Goal: Information Seeking & Learning: Check status

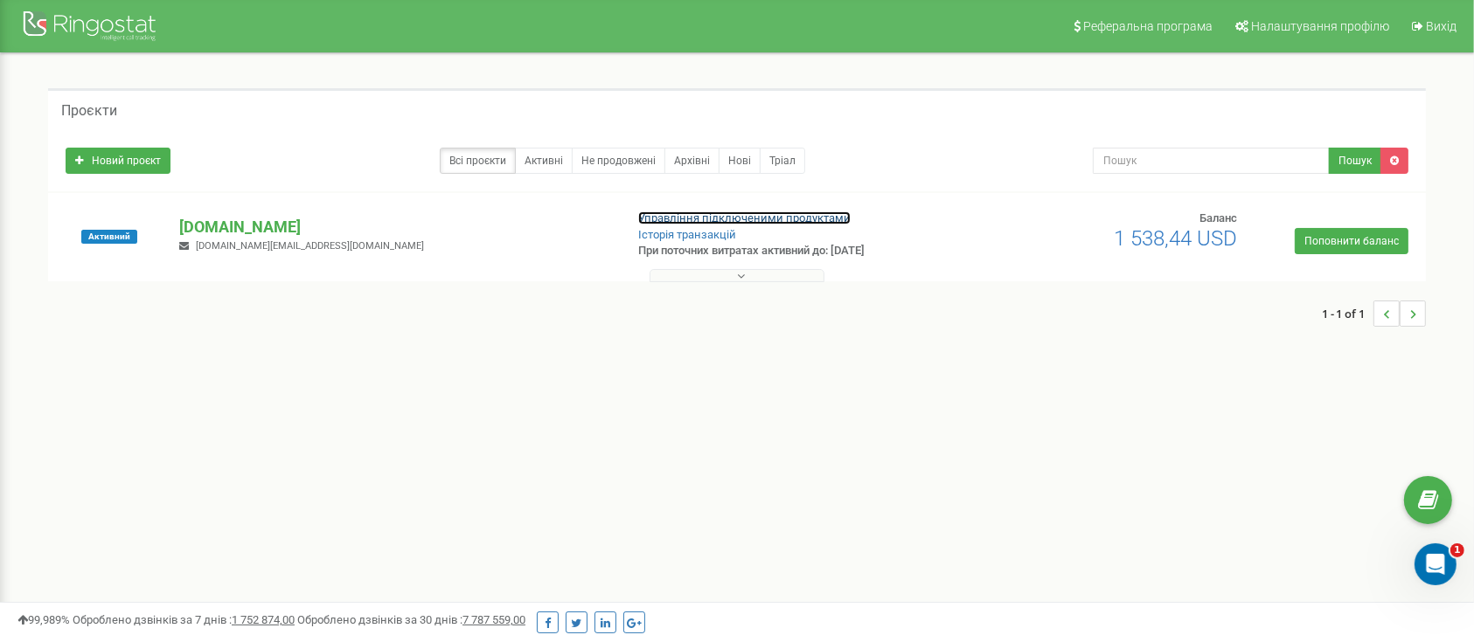
click at [796, 215] on link "Управління підключеними продуктами" at bounding box center [744, 218] width 212 height 13
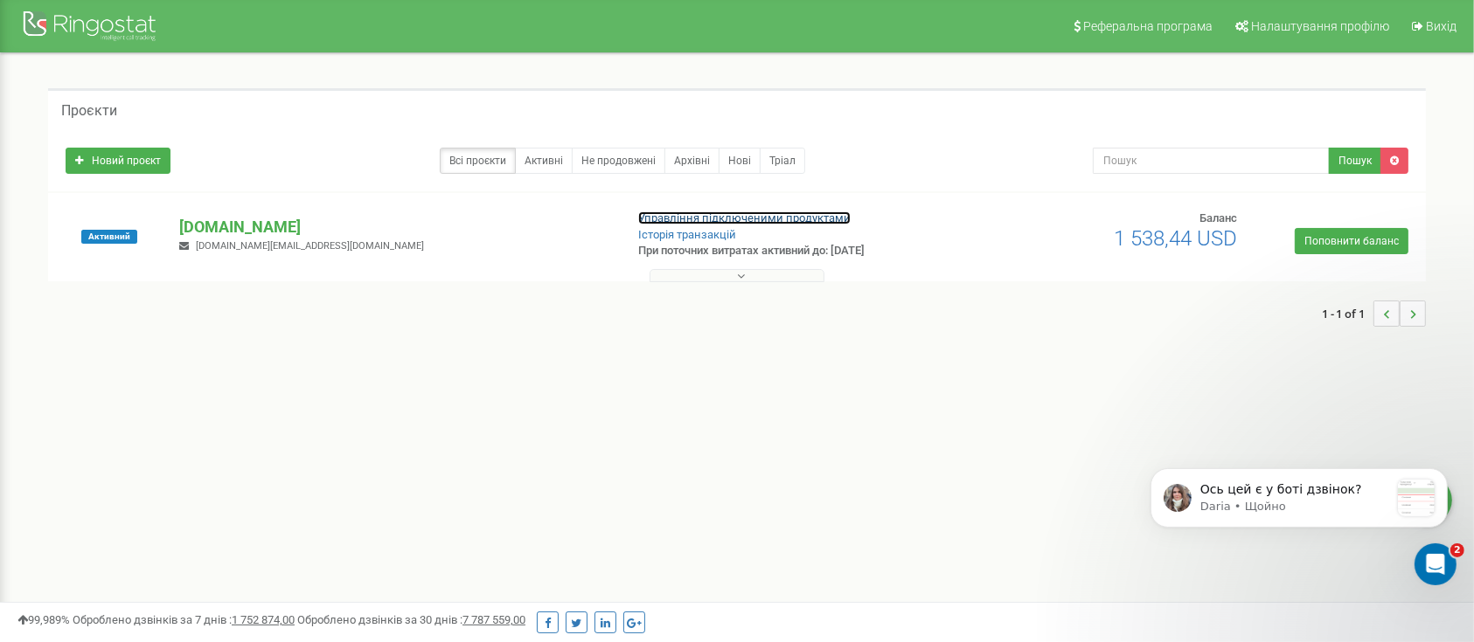
click at [675, 212] on link "Управління підключеними продуктами" at bounding box center [744, 218] width 212 height 13
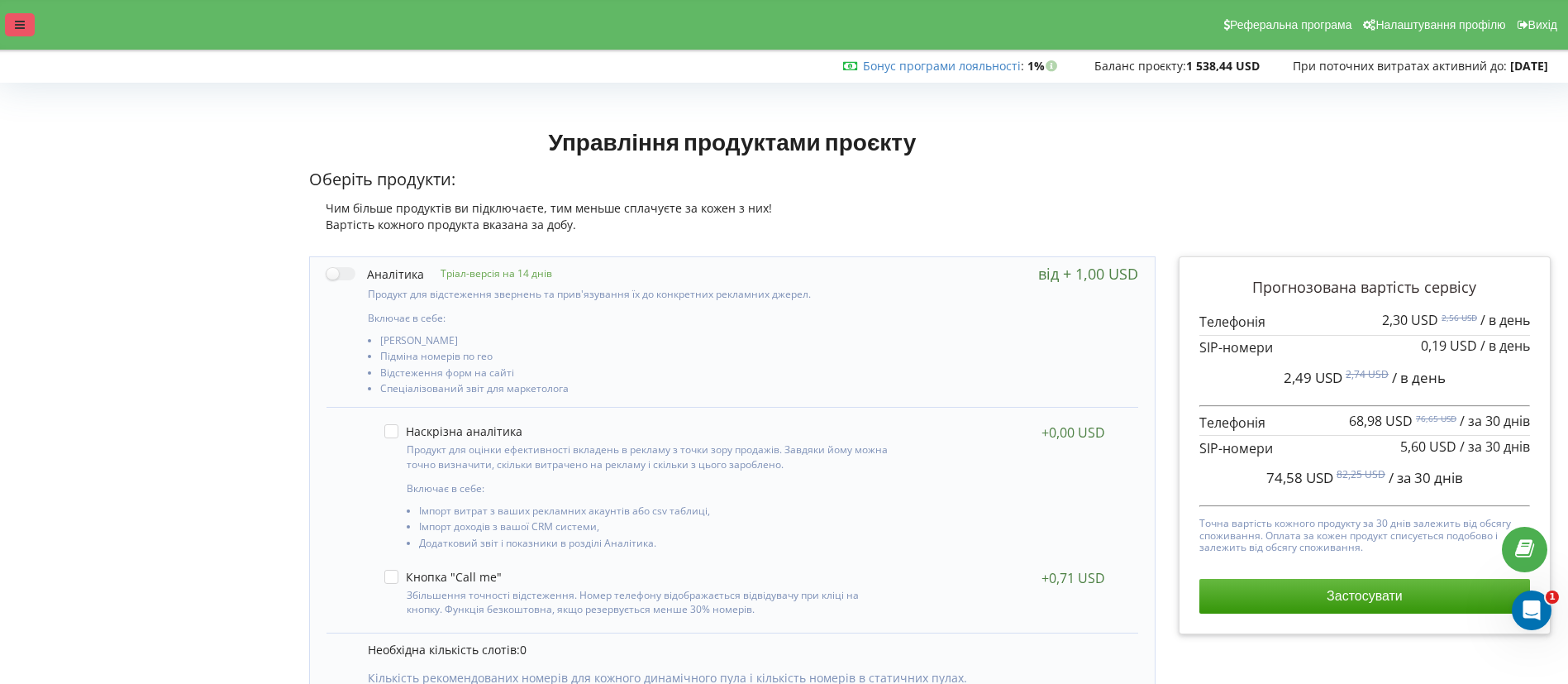
drag, startPoint x: 0, startPoint y: 0, endPoint x: 23, endPoint y: 17, distance: 28.6
click at [23, 17] on div at bounding box center [19, 25] width 29 height 23
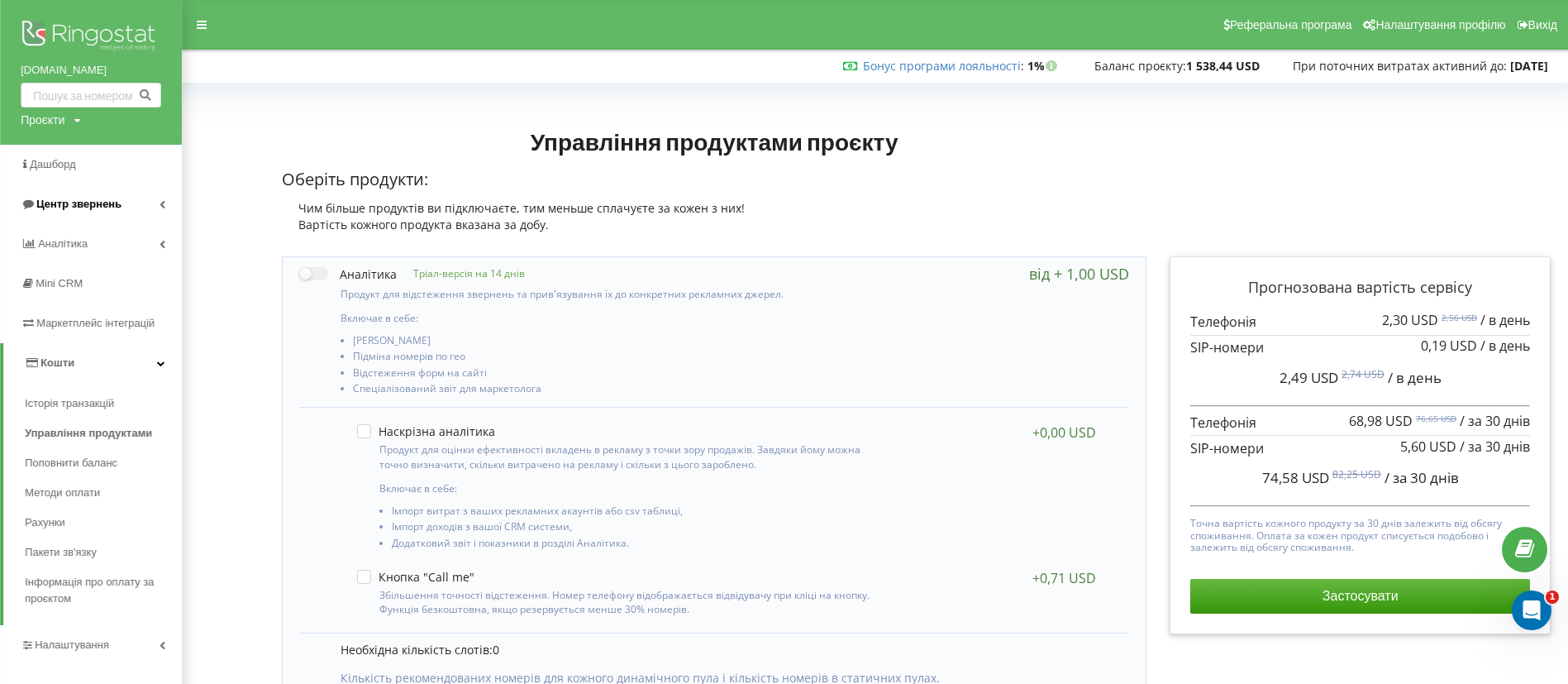
click at [81, 206] on span "Центр звернень" at bounding box center [78, 203] width 85 height 12
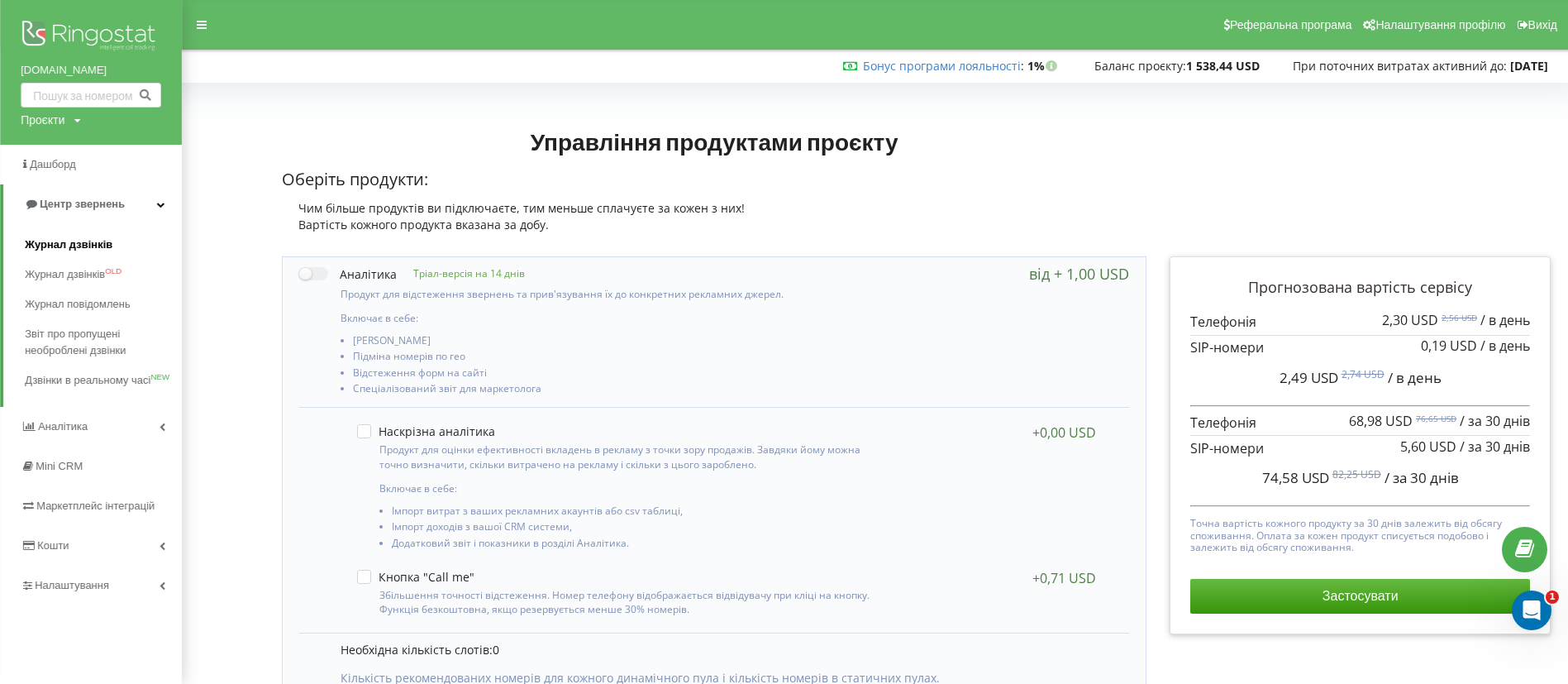
click at [93, 243] on span "Журнал дзвінків" at bounding box center [68, 244] width 88 height 16
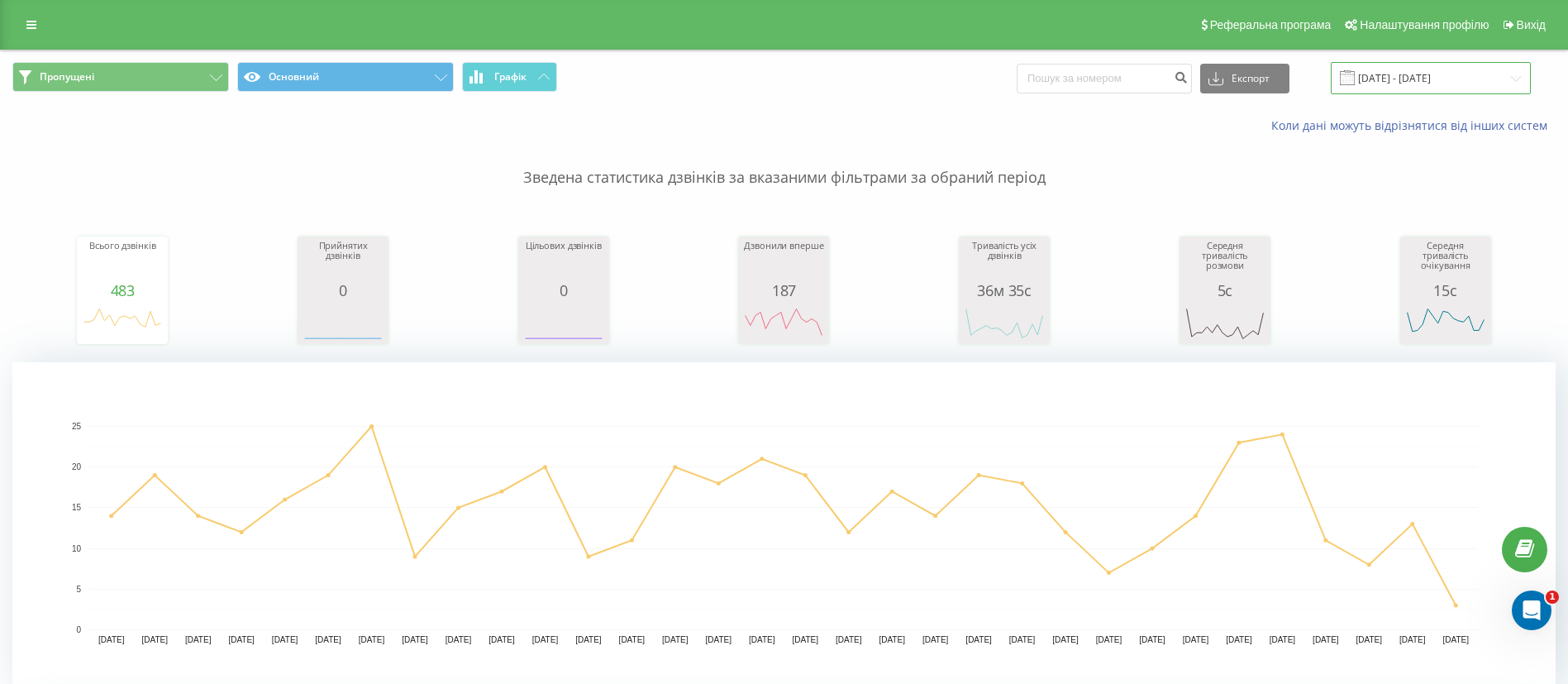
click at [1397, 82] on input "[DATE] - [DATE]" at bounding box center [1431, 79] width 200 height 32
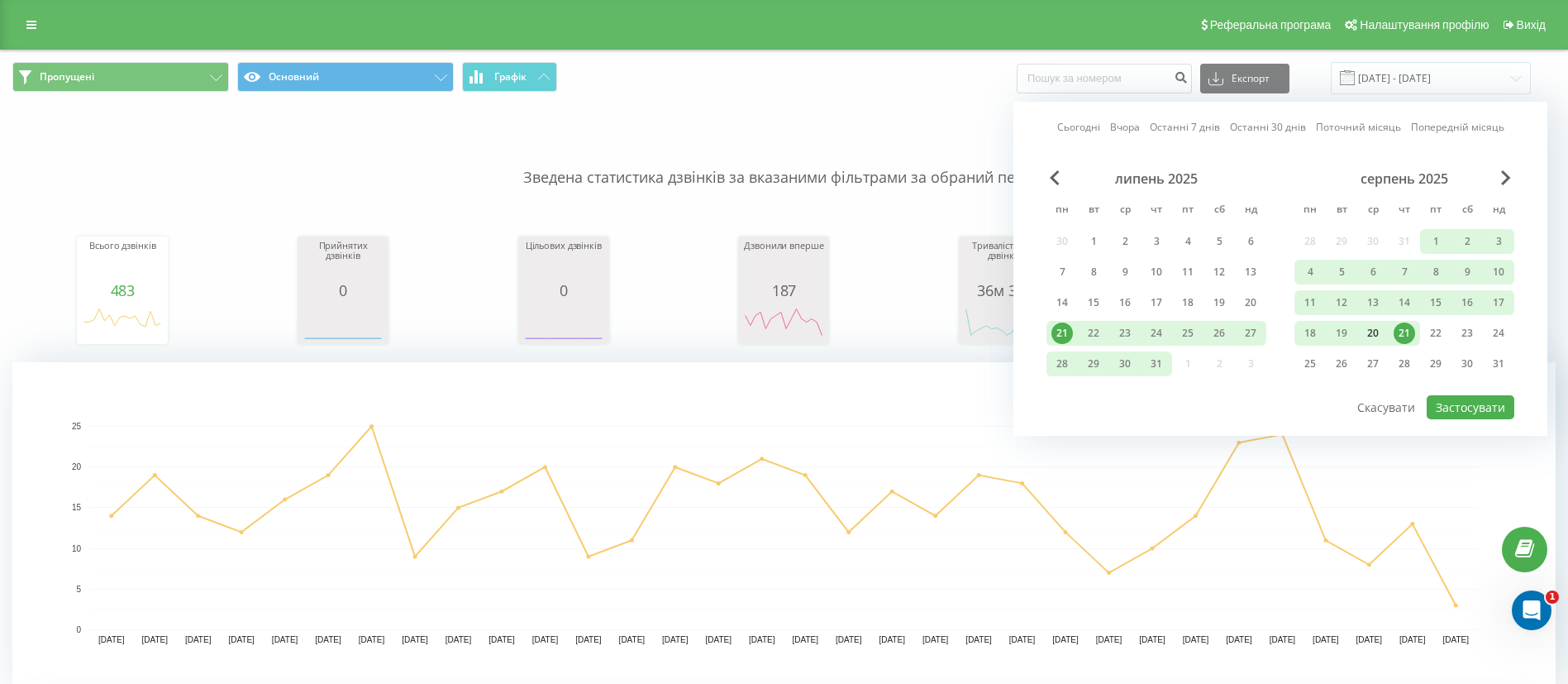
click at [1373, 330] on div "20" at bounding box center [1372, 333] width 22 height 22
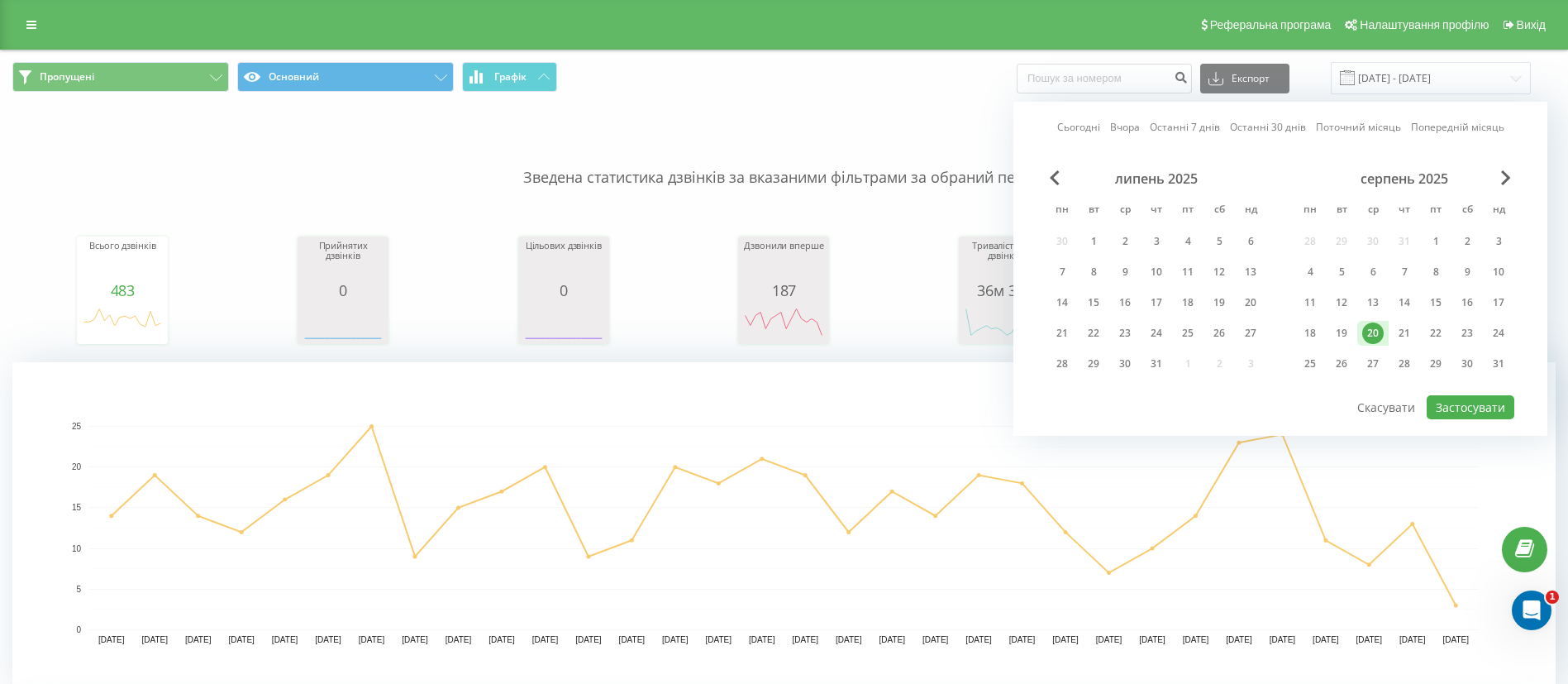
click at [1373, 330] on div "20" at bounding box center [1372, 333] width 22 height 22
click at [1465, 404] on button "Застосувати" at bounding box center [1470, 407] width 88 height 24
type input "20.08.2025 - 20.08.2025"
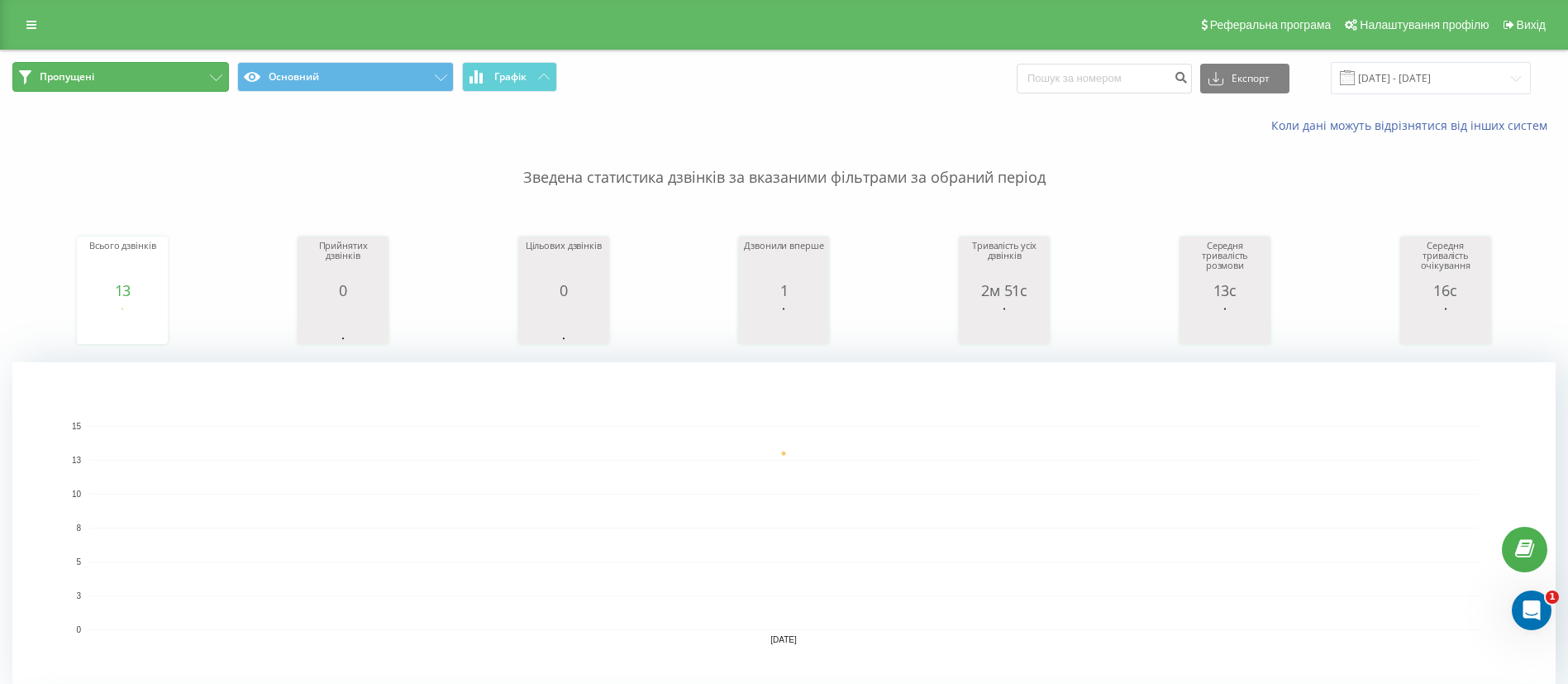
click at [97, 67] on button "Пропущені" at bounding box center [120, 77] width 217 height 29
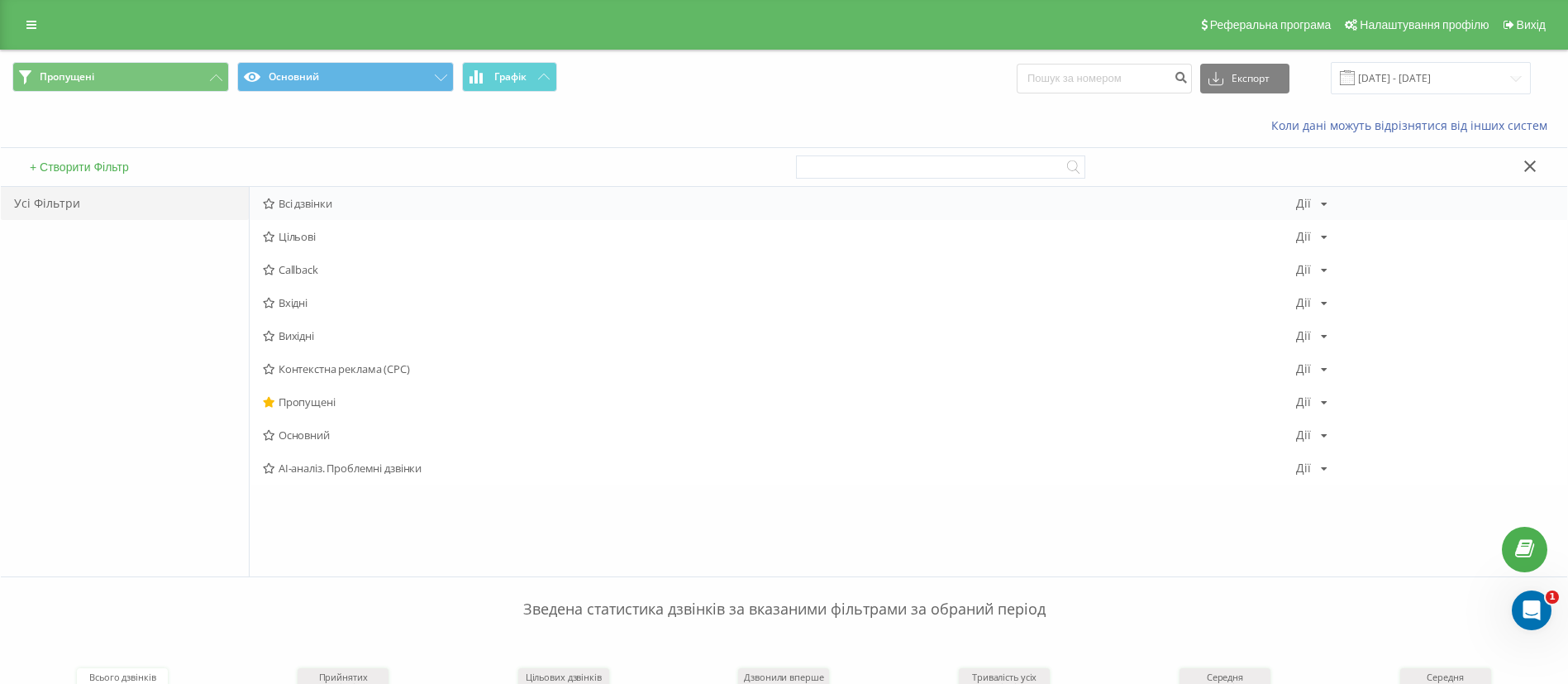
click at [296, 199] on span "Всі дзвінки" at bounding box center [779, 203] width 1033 height 11
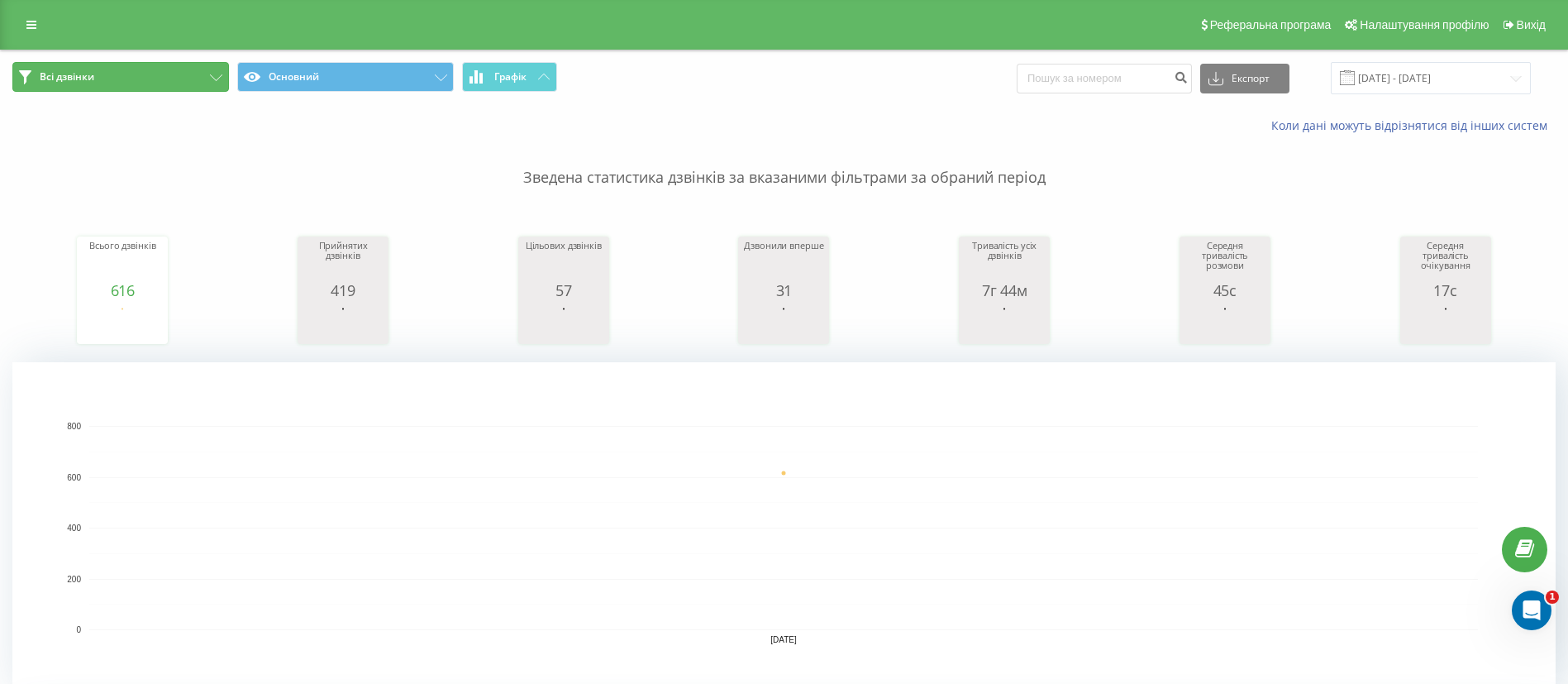
click at [104, 81] on button "Всі дзвінки" at bounding box center [120, 77] width 217 height 29
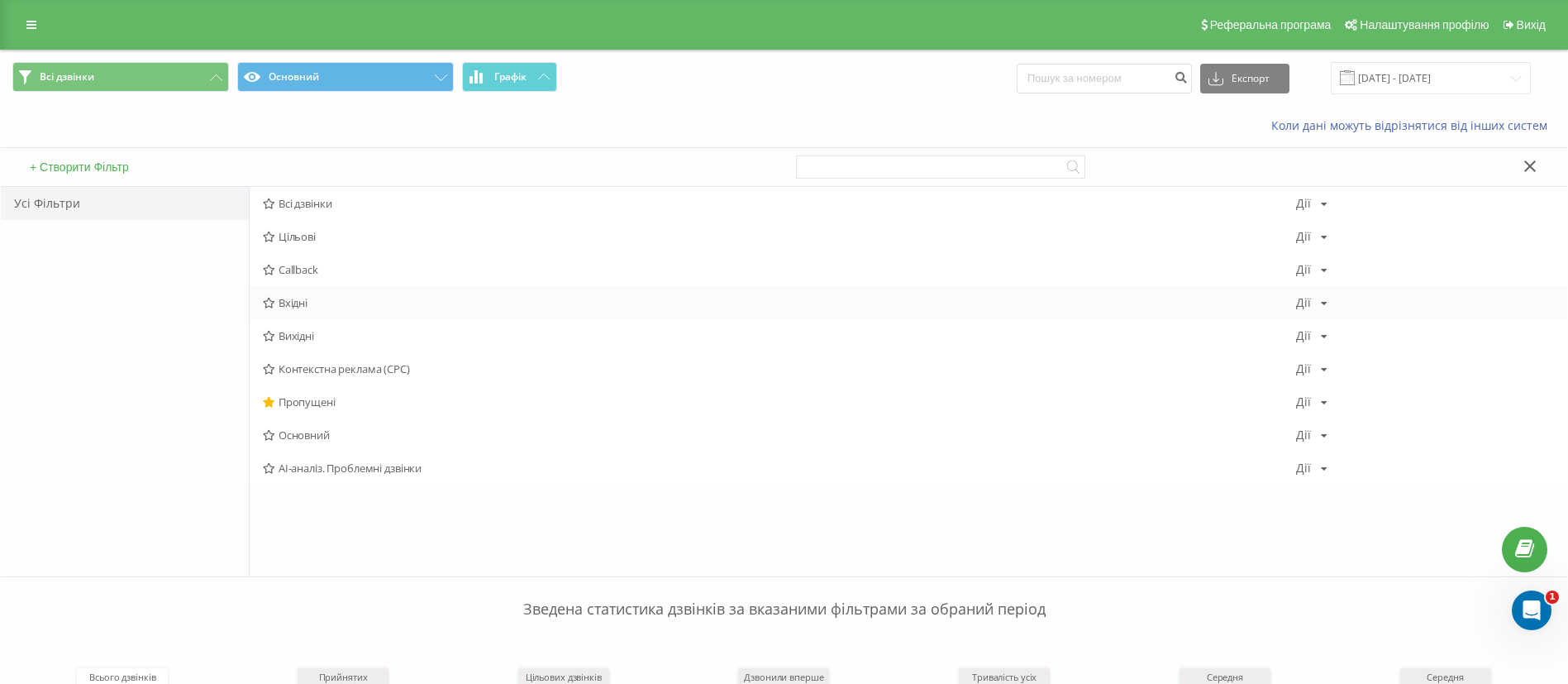
drag, startPoint x: 313, startPoint y: 338, endPoint x: 379, endPoint y: 286, distance: 84.0
click at [379, 286] on div "Всі дзвінки Дії Редагувати Копіювати Видалити За замовчуванням Поділитися Цільо…" at bounding box center [908, 336] width 1317 height 298
click at [292, 303] on span "Вхідні" at bounding box center [779, 303] width 1033 height 11
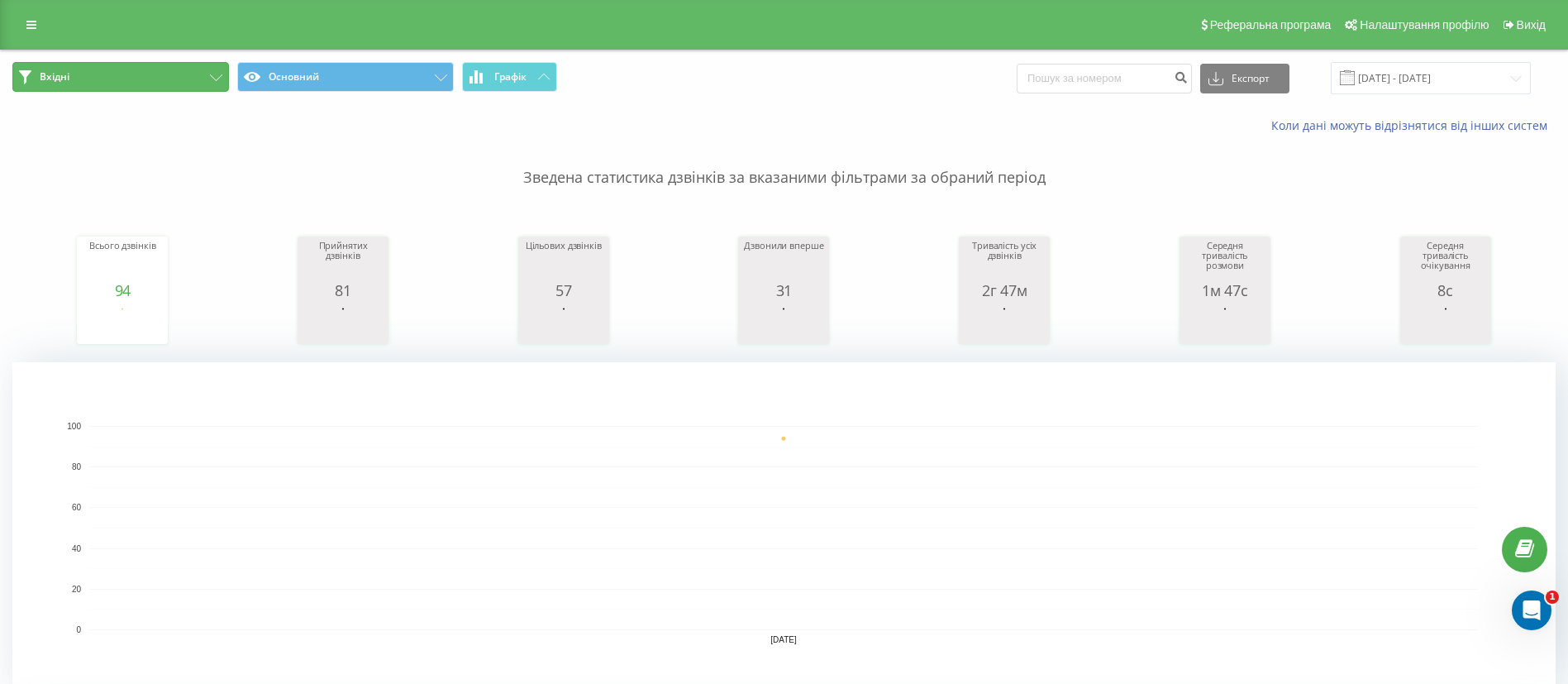
click at [69, 79] on span "Вхідні" at bounding box center [54, 77] width 29 height 13
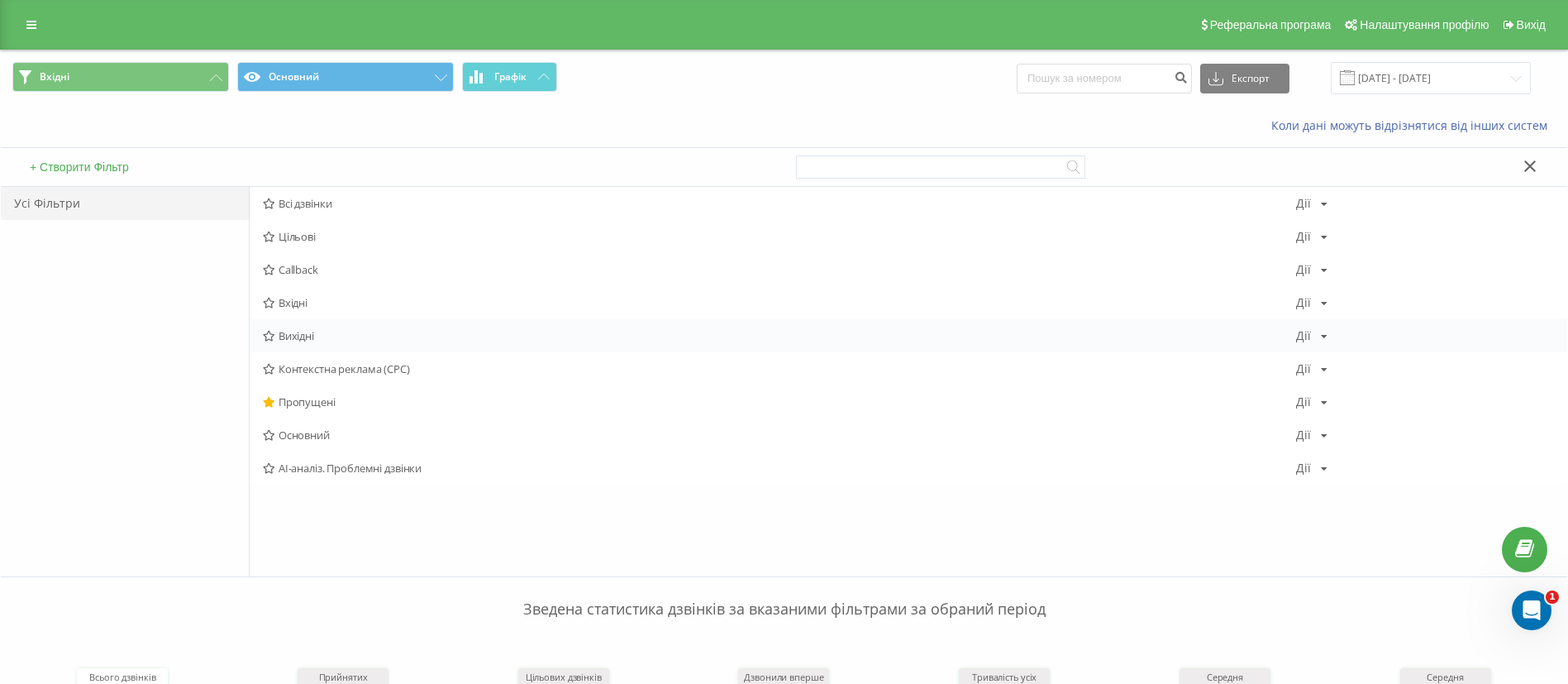
click at [310, 336] on span "Вихідні" at bounding box center [779, 336] width 1033 height 11
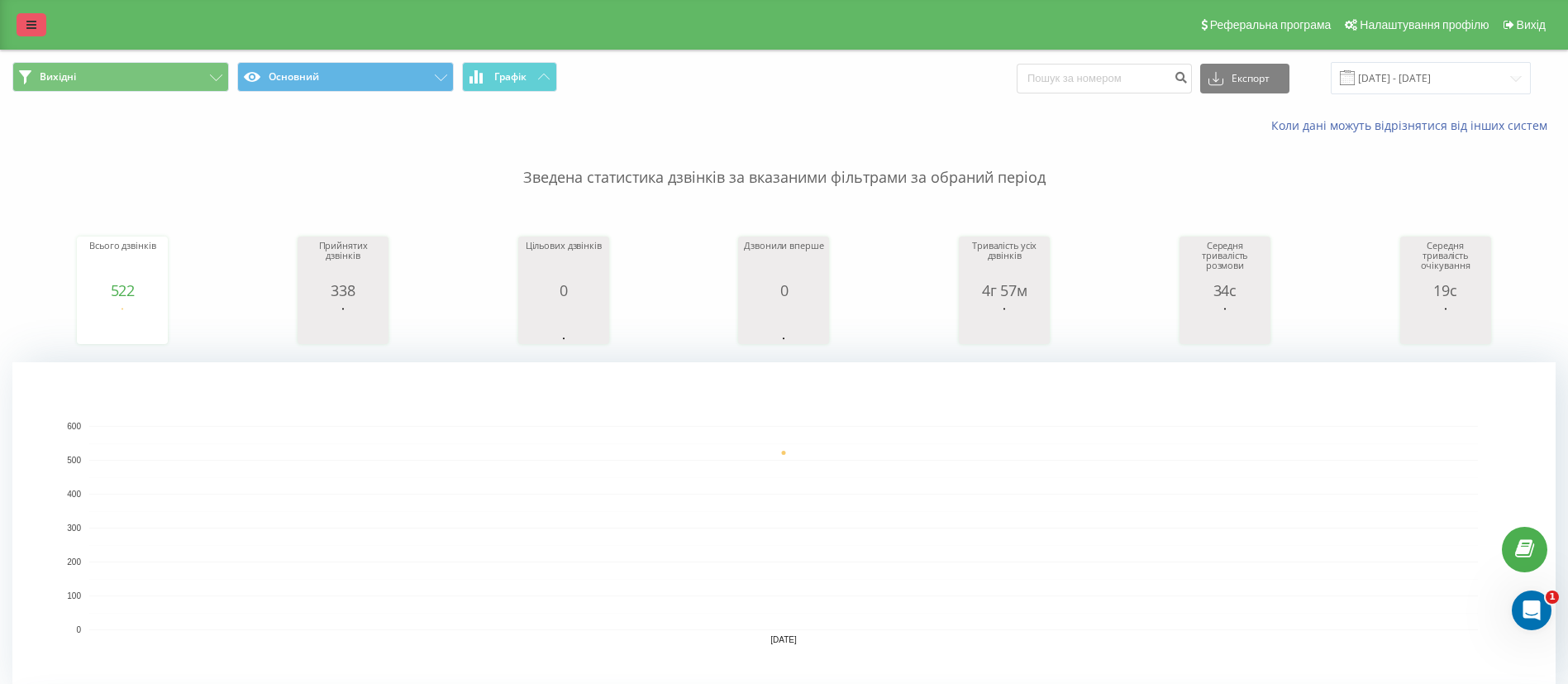
click at [22, 28] on link at bounding box center [30, 25] width 29 height 23
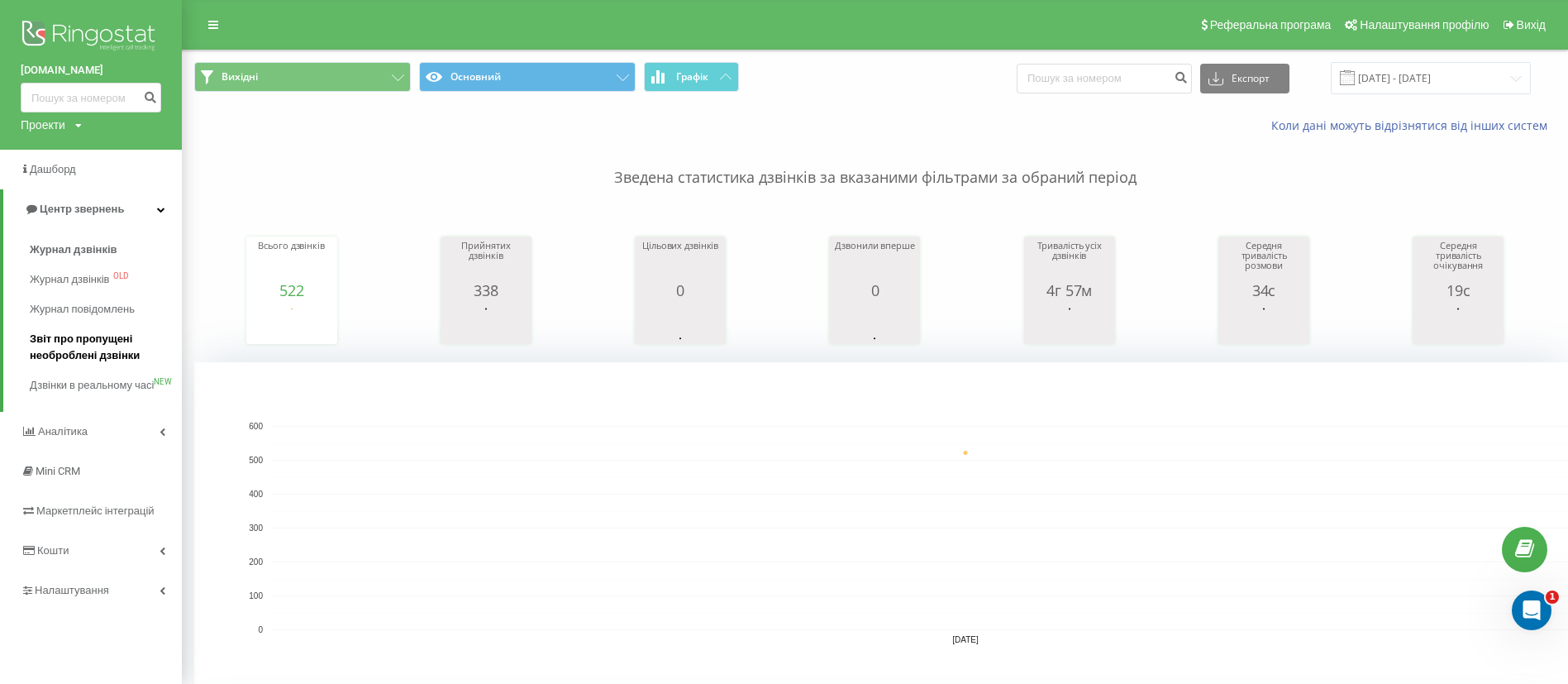
click at [97, 353] on span "Звіт про пропущені необроблені дзвінки" at bounding box center [101, 347] width 144 height 33
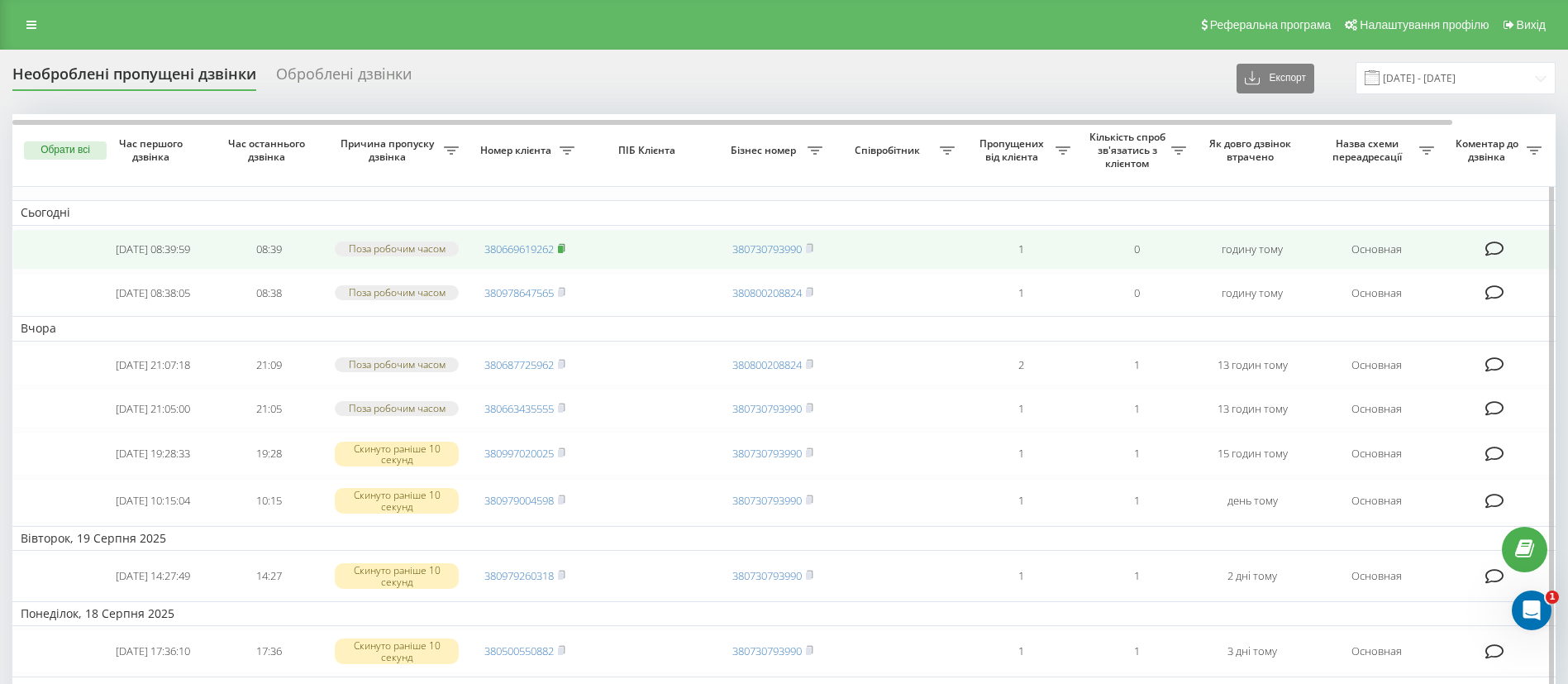
click at [566, 253] on icon at bounding box center [562, 248] width 8 height 9
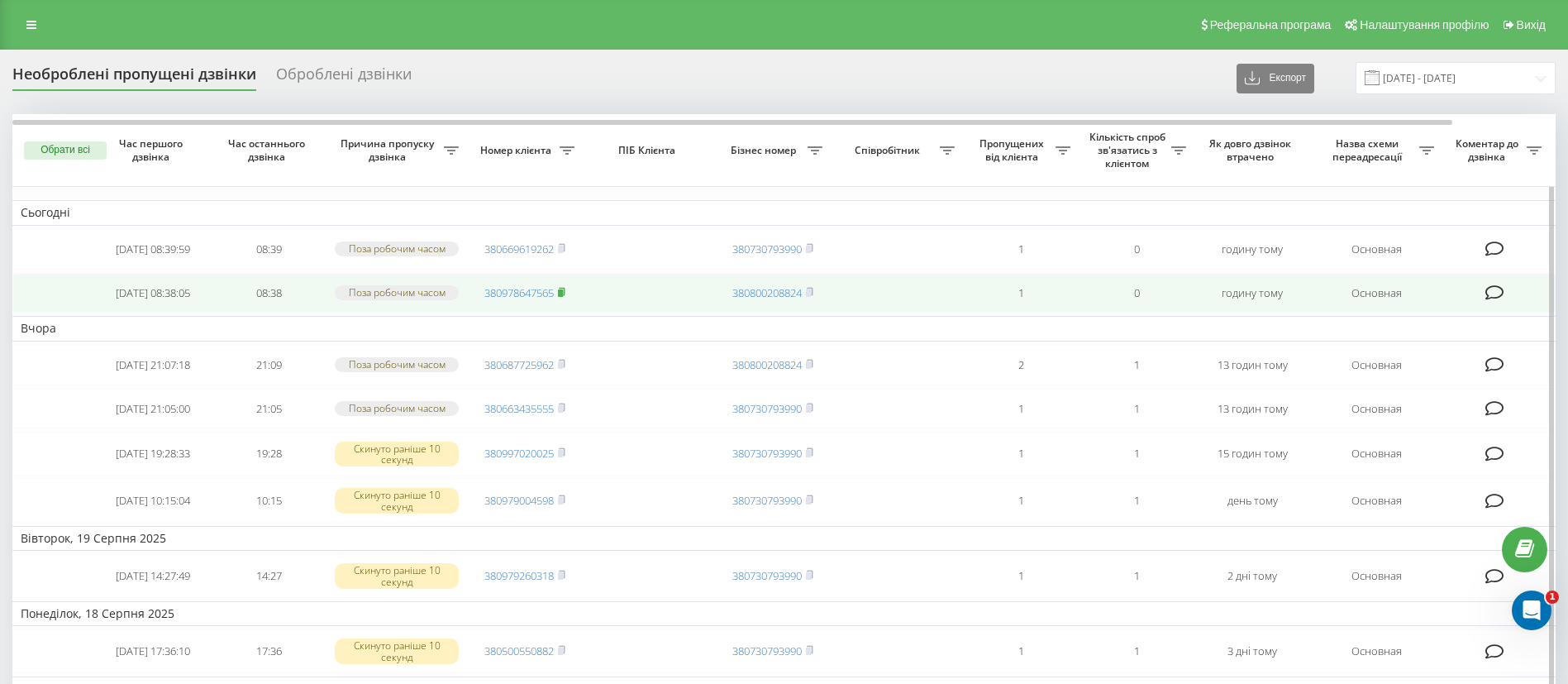
click at [563, 296] on rect at bounding box center [560, 292] width 5 height 8
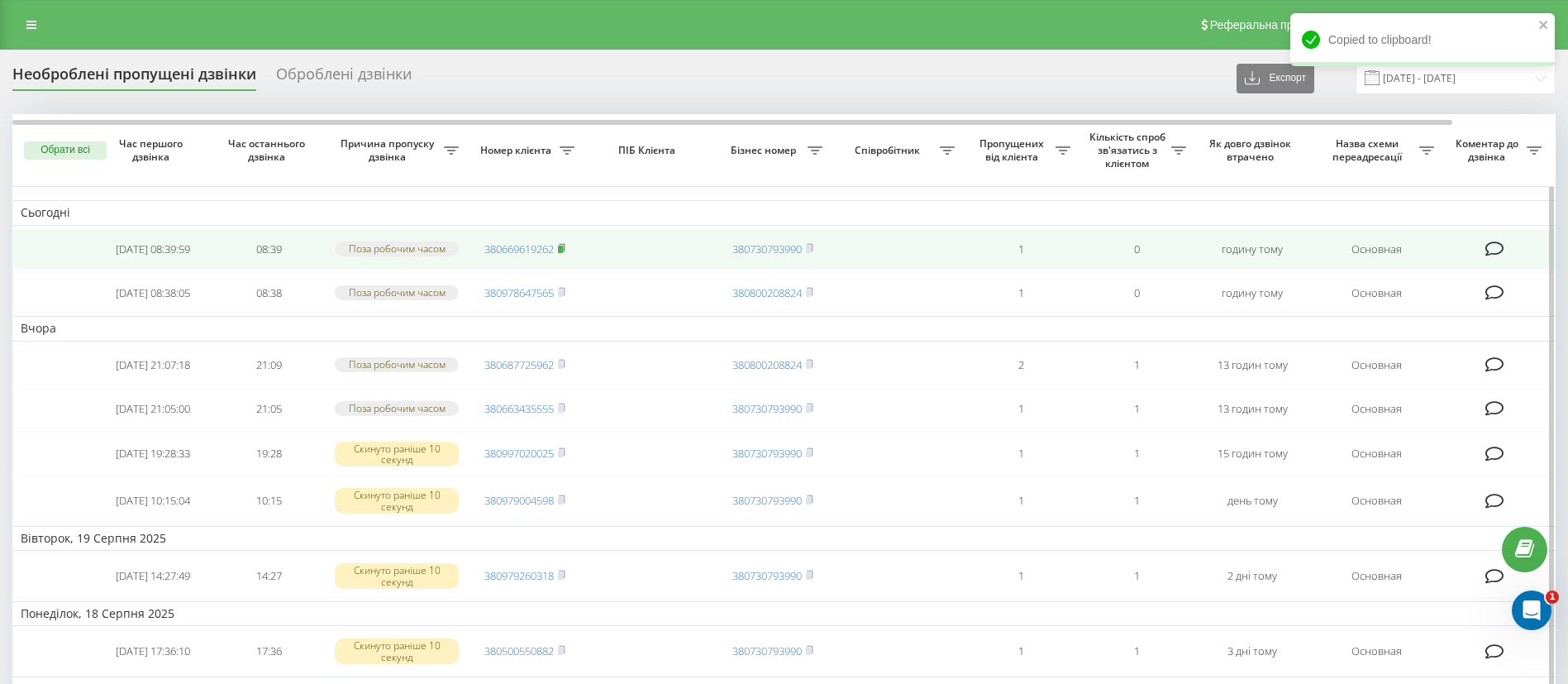
click at [565, 251] on icon at bounding box center [562, 247] width 6 height 8
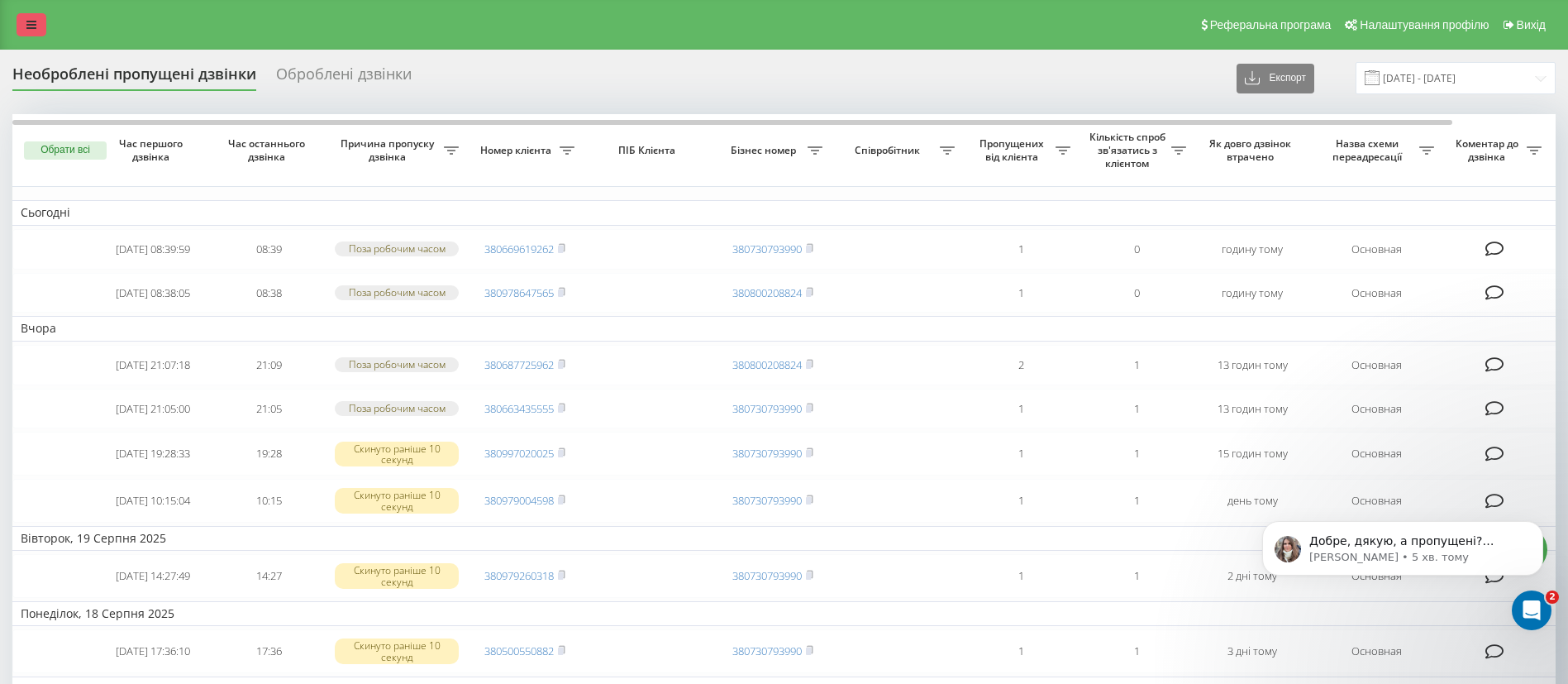
click at [29, 29] on icon at bounding box center [31, 25] width 9 height 11
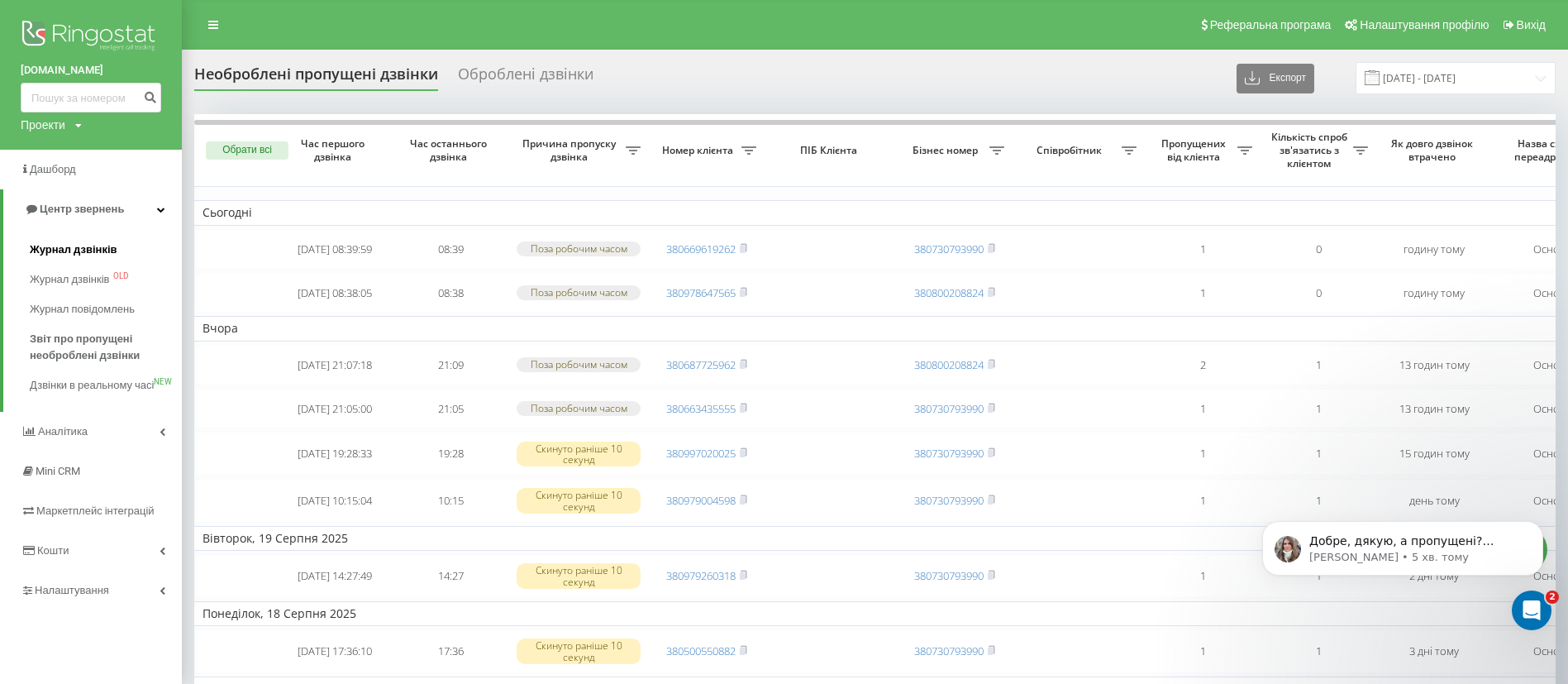
click at [74, 240] on link "Журнал дзвінків" at bounding box center [105, 249] width 152 height 29
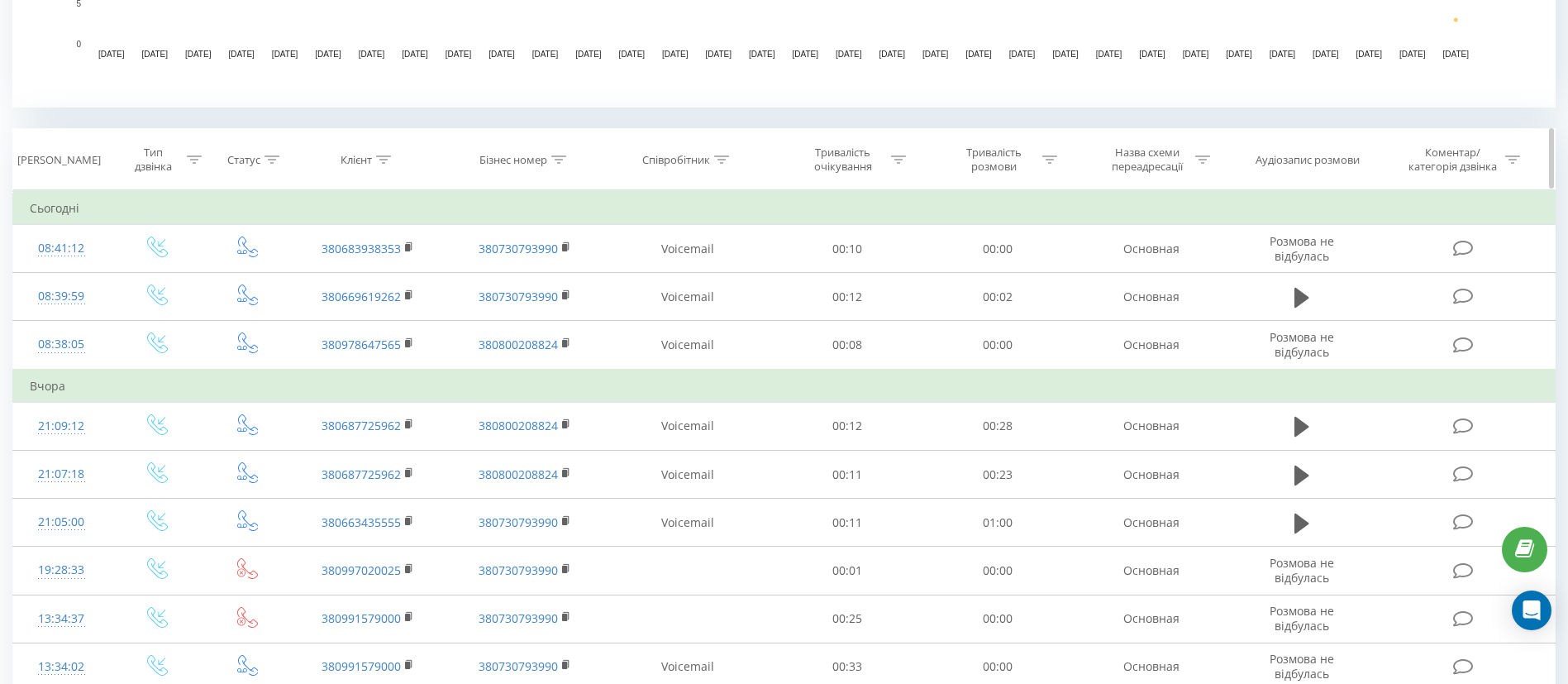
scroll to position [496, 0]
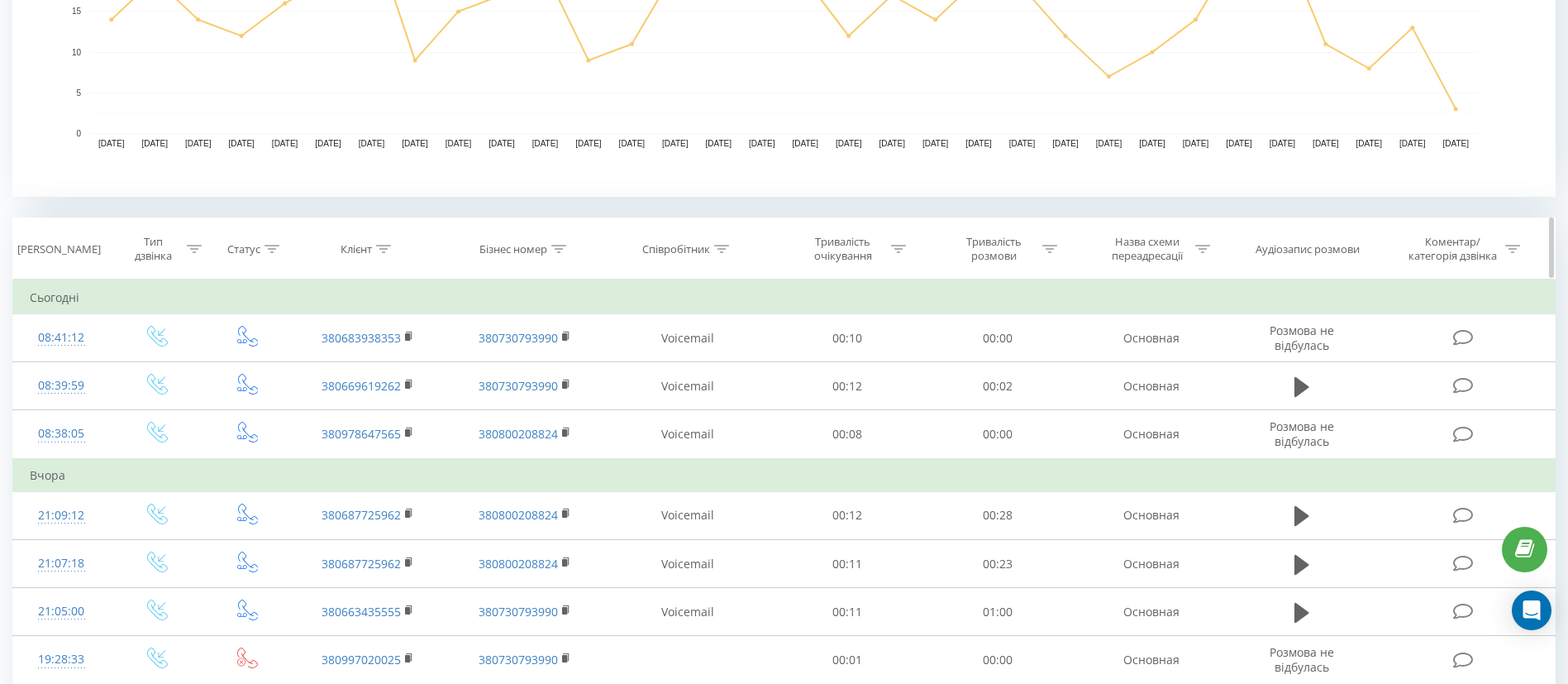
click at [388, 245] on icon at bounding box center [384, 249] width 15 height 9
paste input "380683938353"
type input "380683938353"
click at [397, 384] on div "Скасувати OK" at bounding box center [369, 400] width 146 height 37
click at [406, 395] on span "OK" at bounding box center [403, 399] width 46 height 26
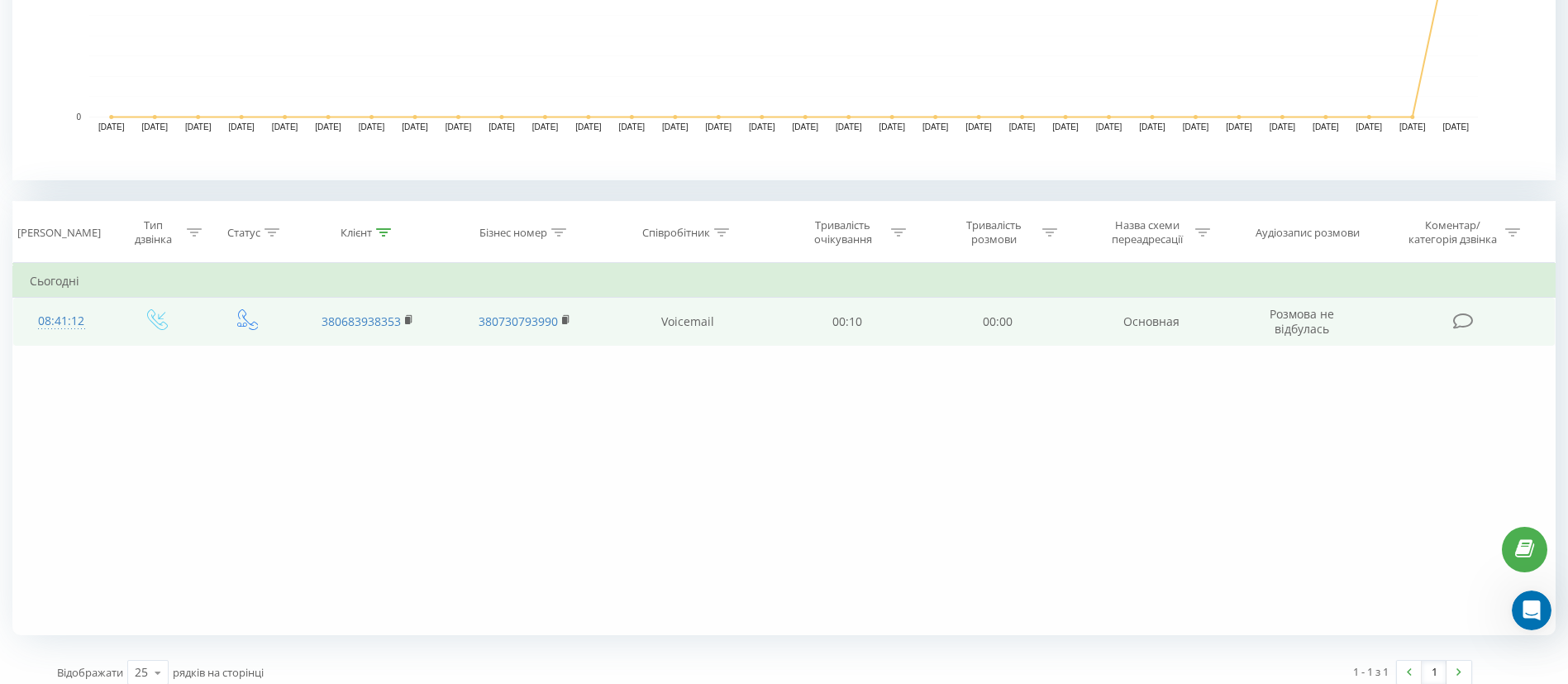
scroll to position [526, 0]
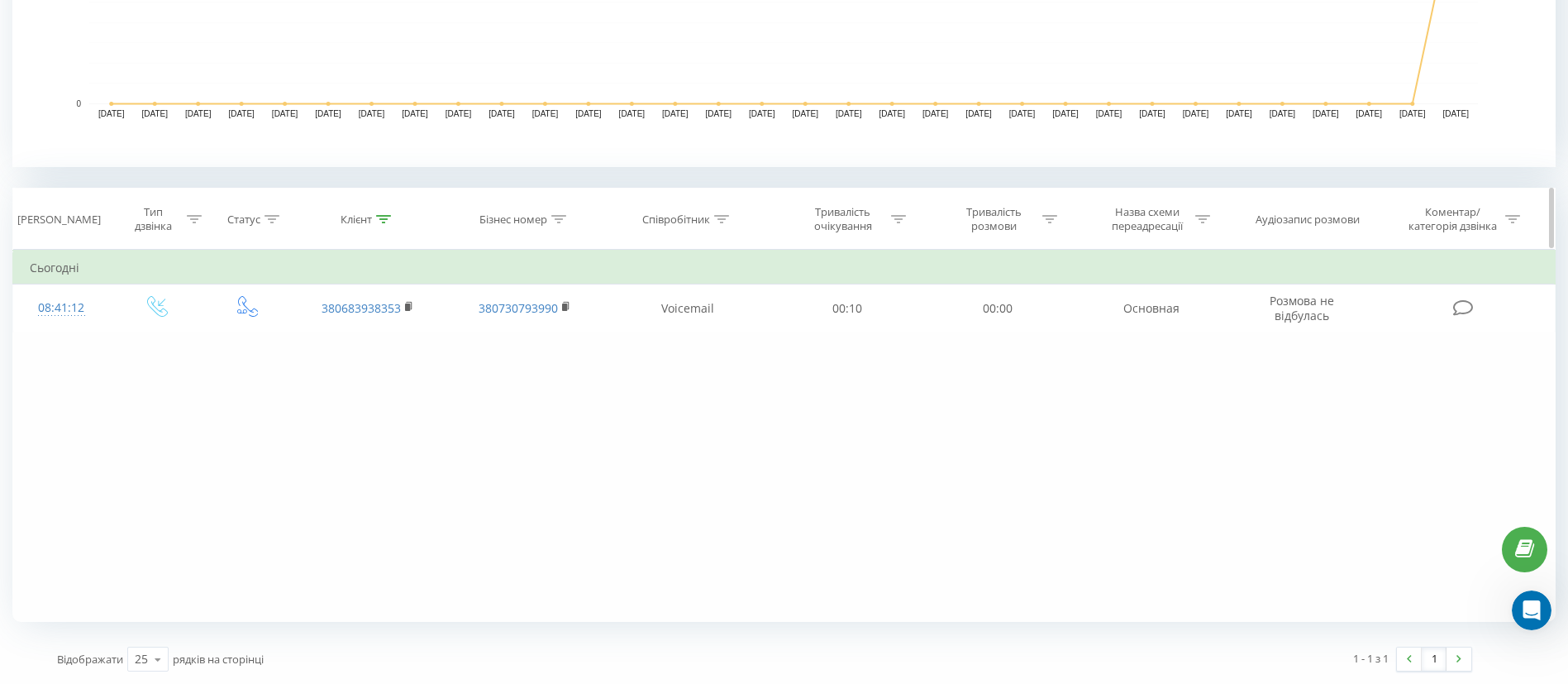
click at [562, 216] on icon at bounding box center [559, 219] width 15 height 9
paste input "380978647565"
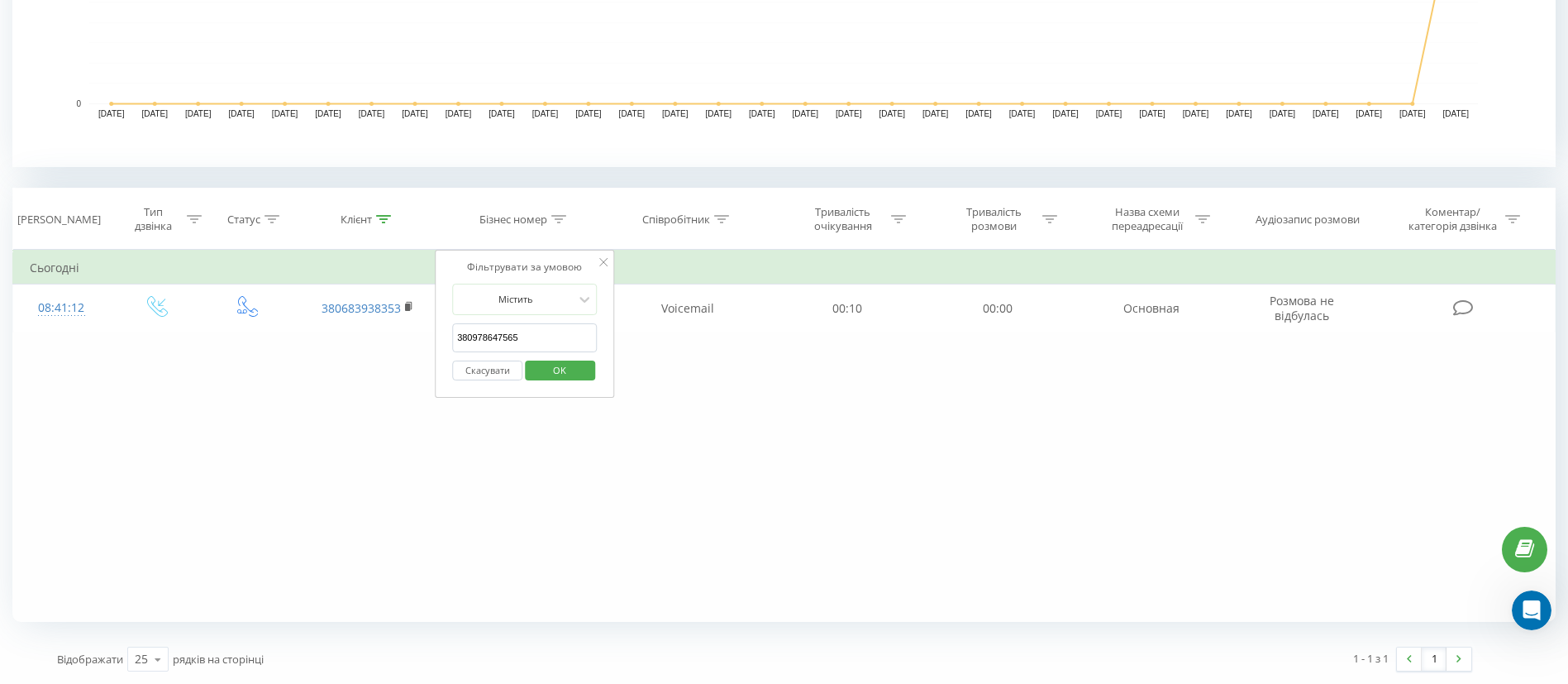
type input "380978647565"
click at [560, 363] on span "OK" at bounding box center [559, 370] width 46 height 26
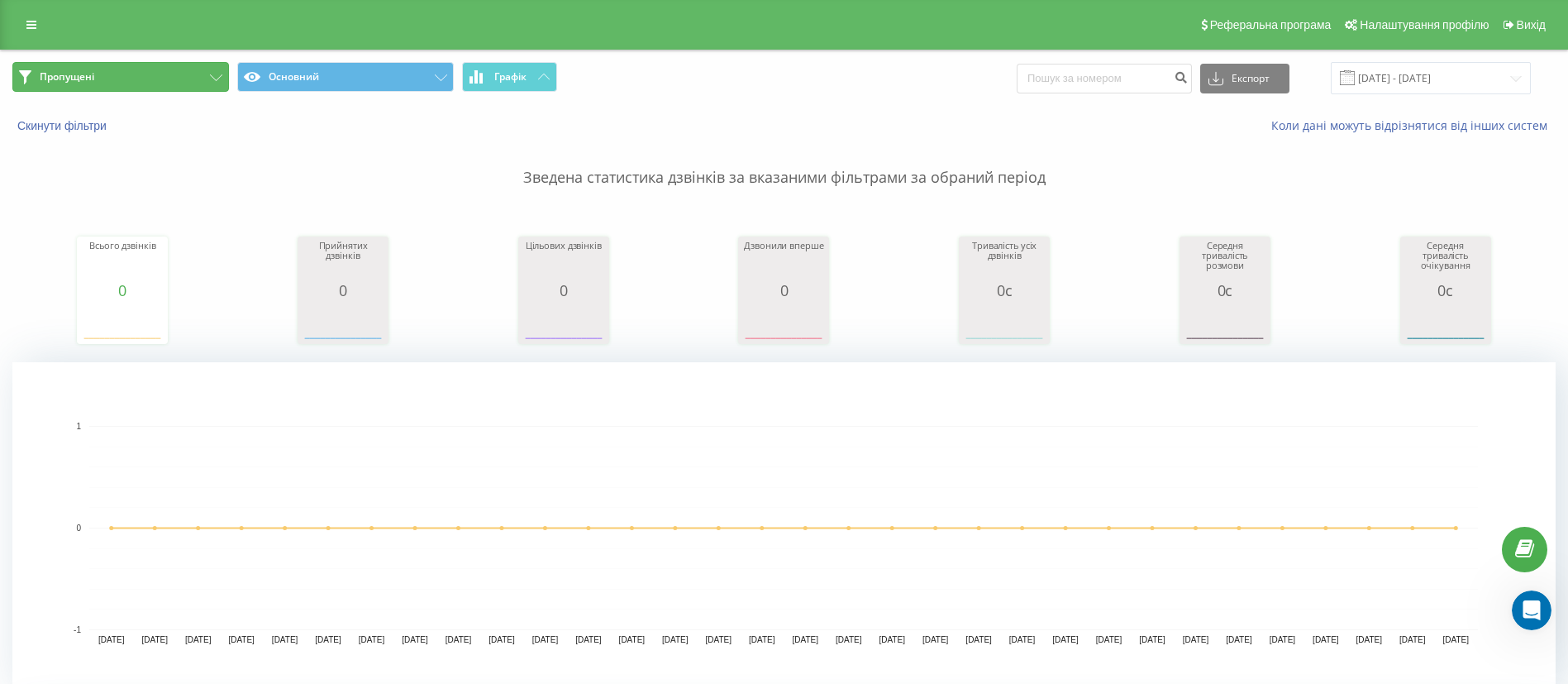
click at [176, 77] on button "Пропущені" at bounding box center [120, 77] width 217 height 29
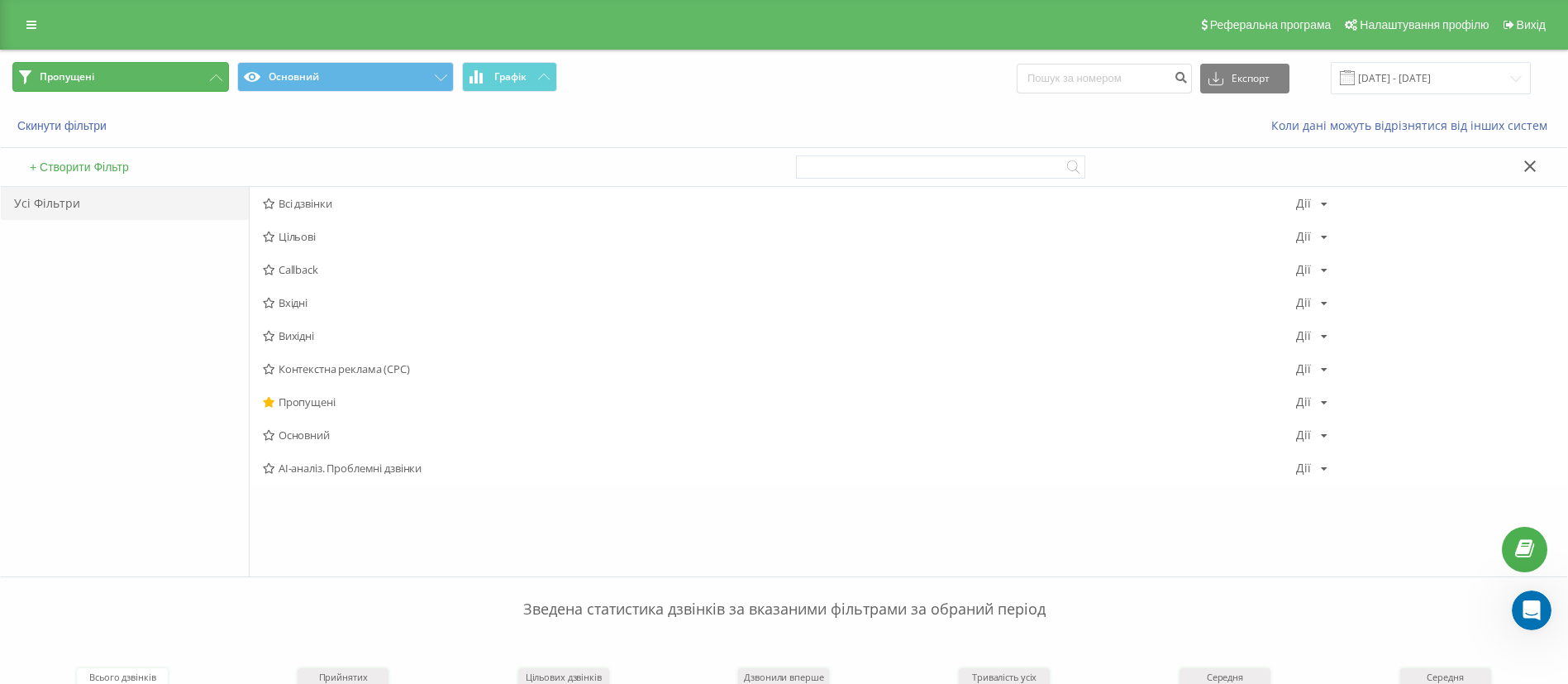
click at [158, 75] on button "Пропущені" at bounding box center [120, 77] width 217 height 29
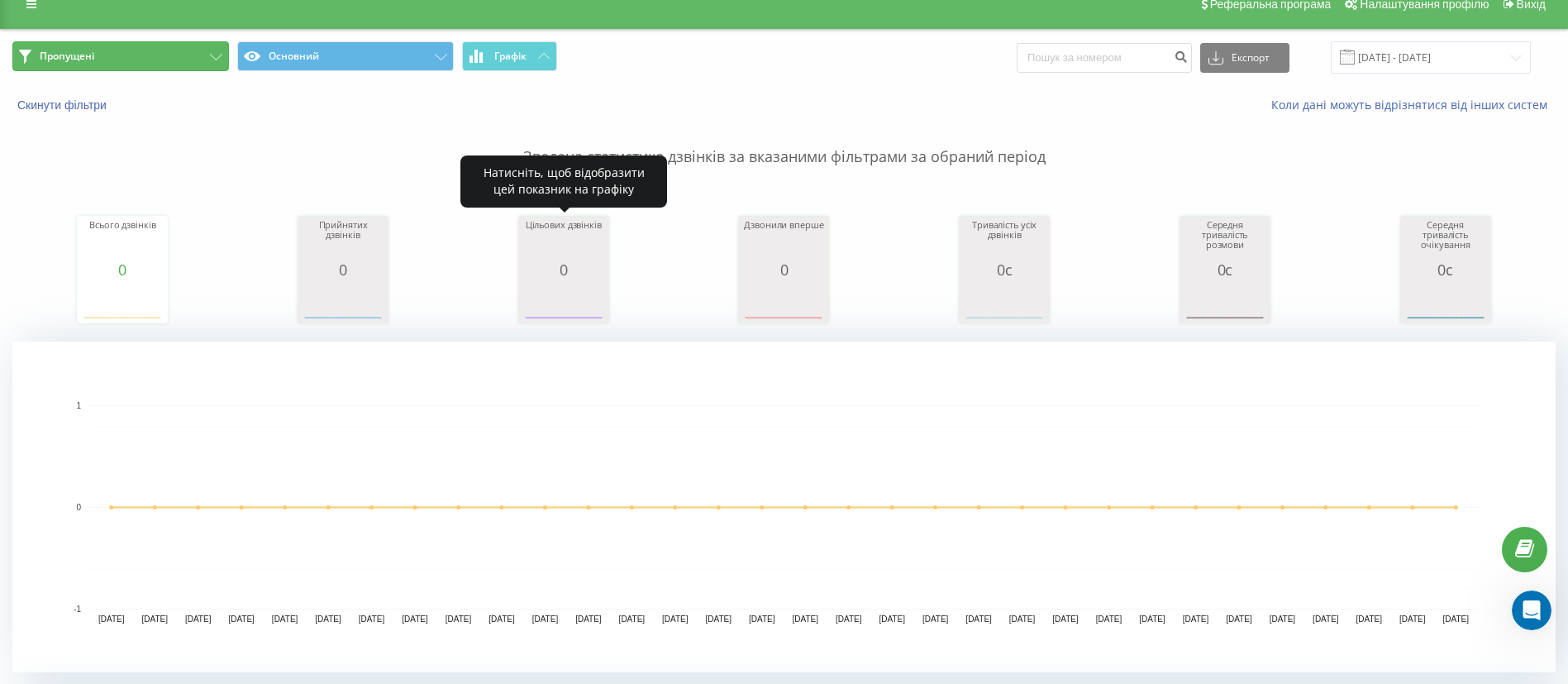
scroll to position [478, 0]
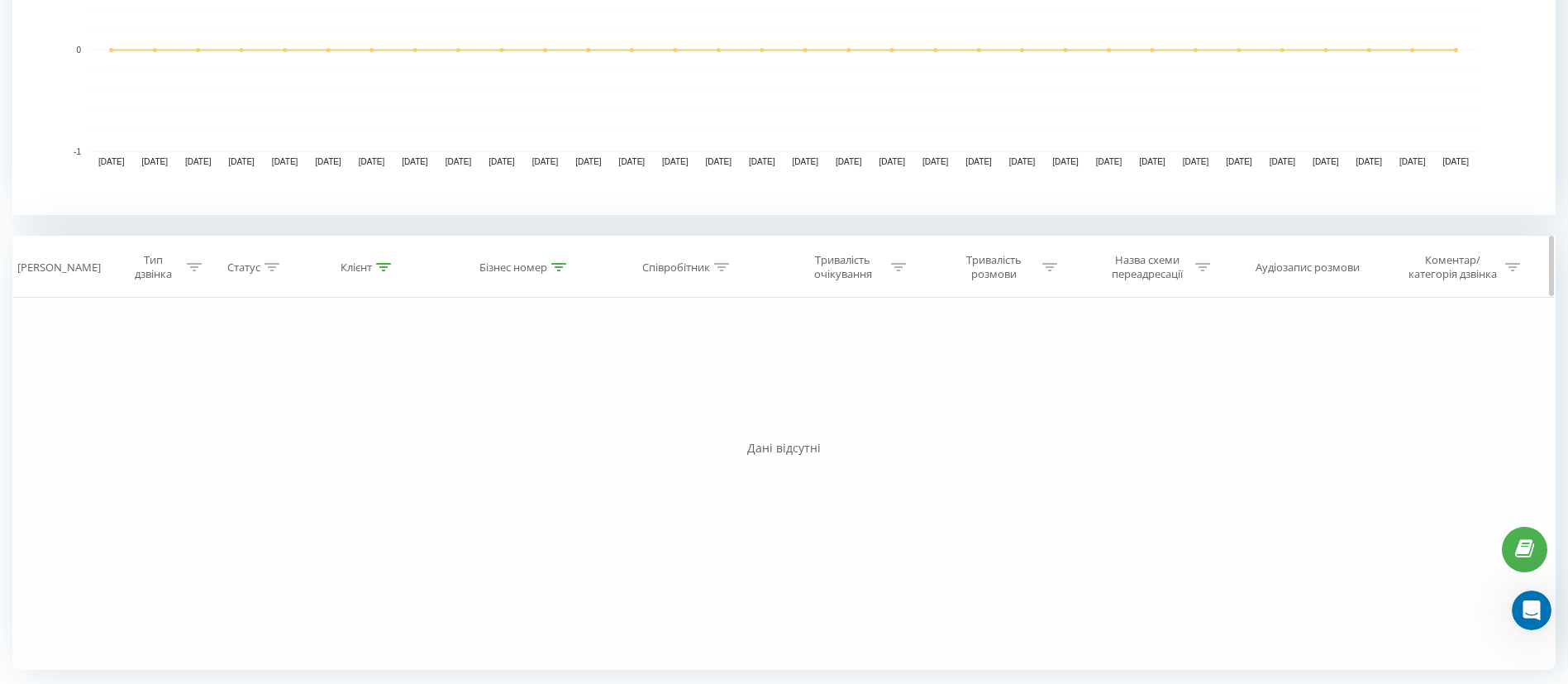
click at [384, 272] on div at bounding box center [384, 267] width 15 height 14
click at [397, 416] on span "OK" at bounding box center [403, 417] width 46 height 26
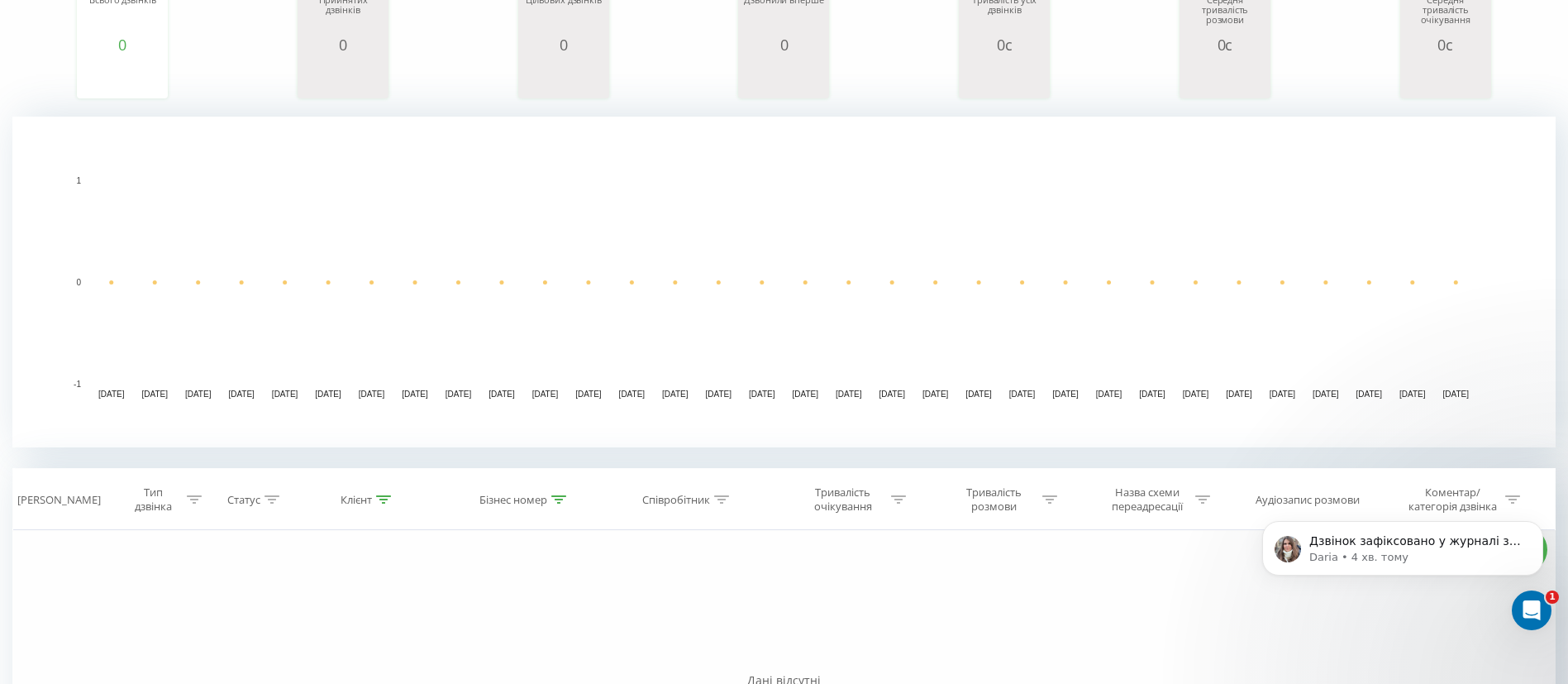
scroll to position [0, 0]
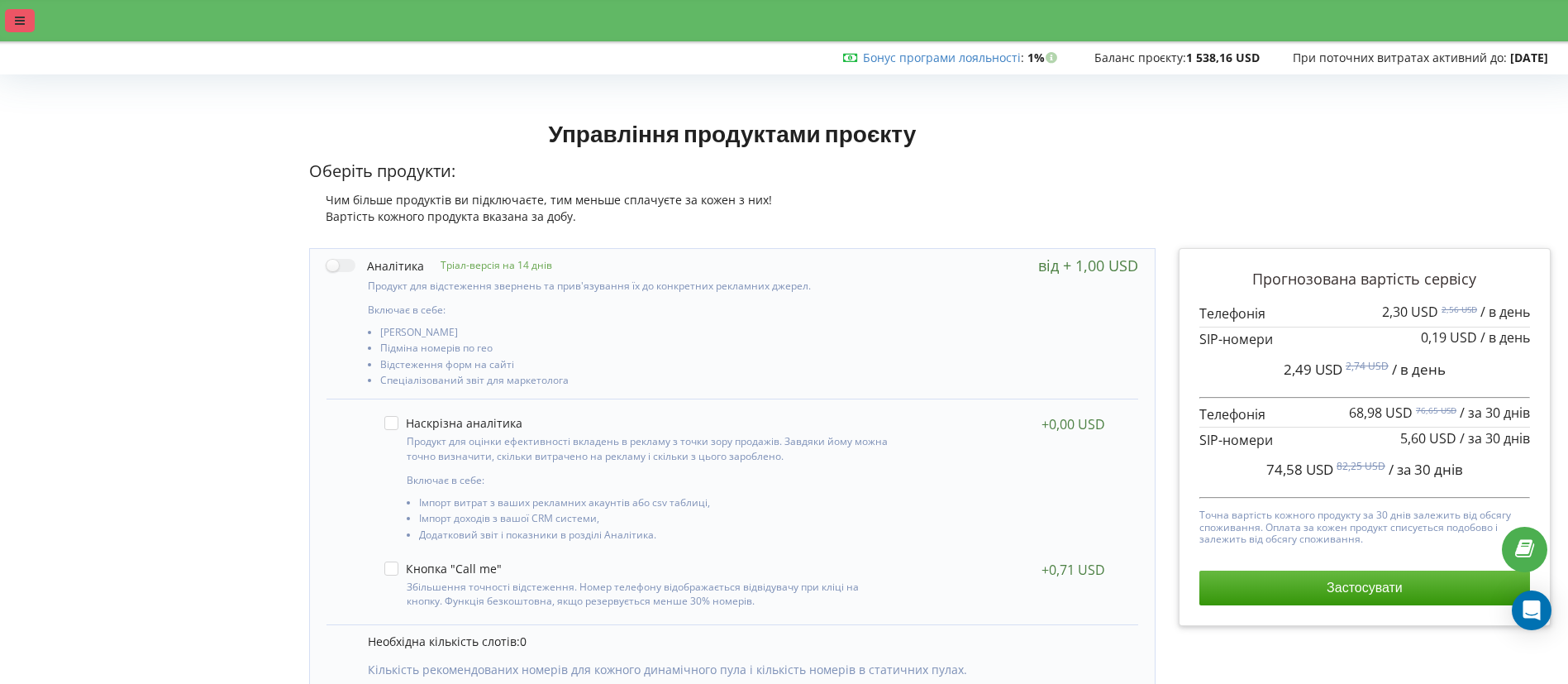
click at [17, 16] on icon at bounding box center [20, 21] width 9 height 11
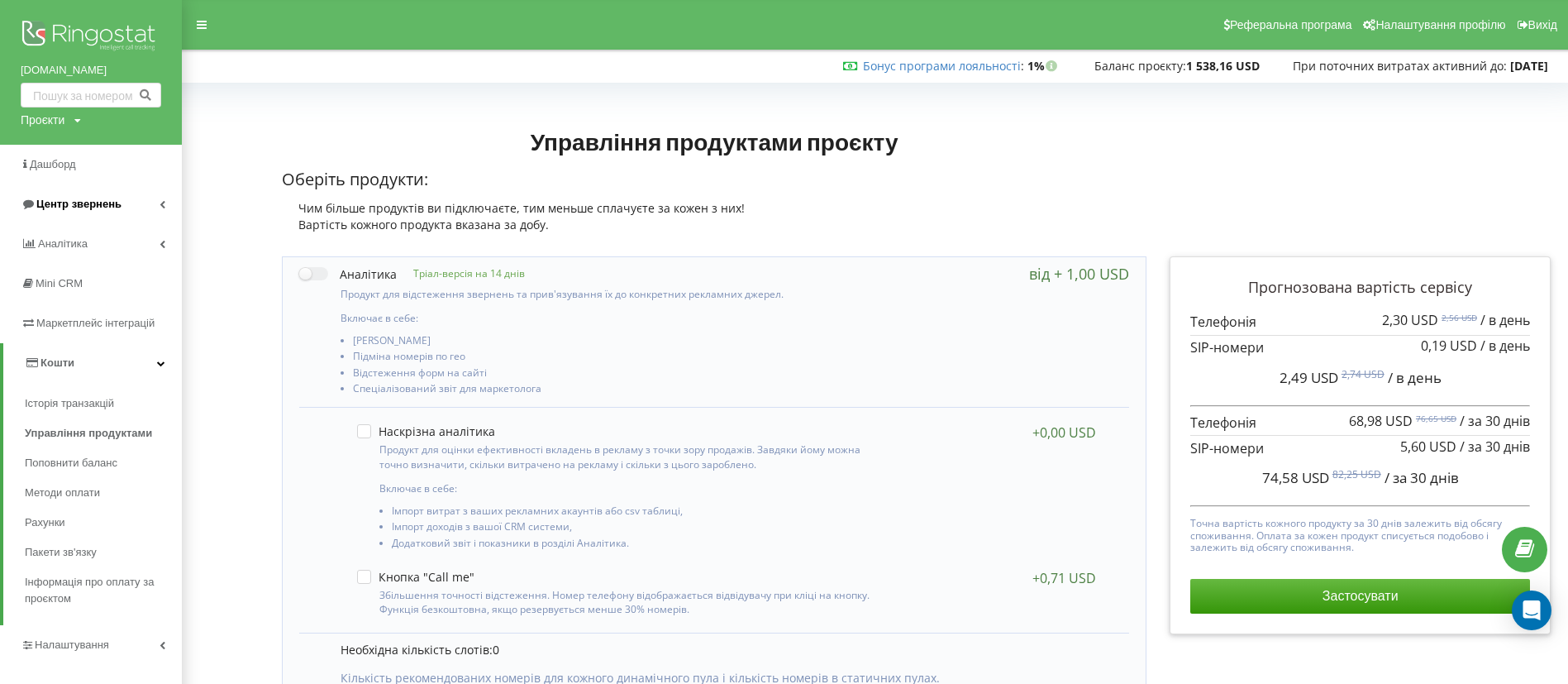
click at [71, 206] on span "Центр звернень" at bounding box center [78, 203] width 85 height 12
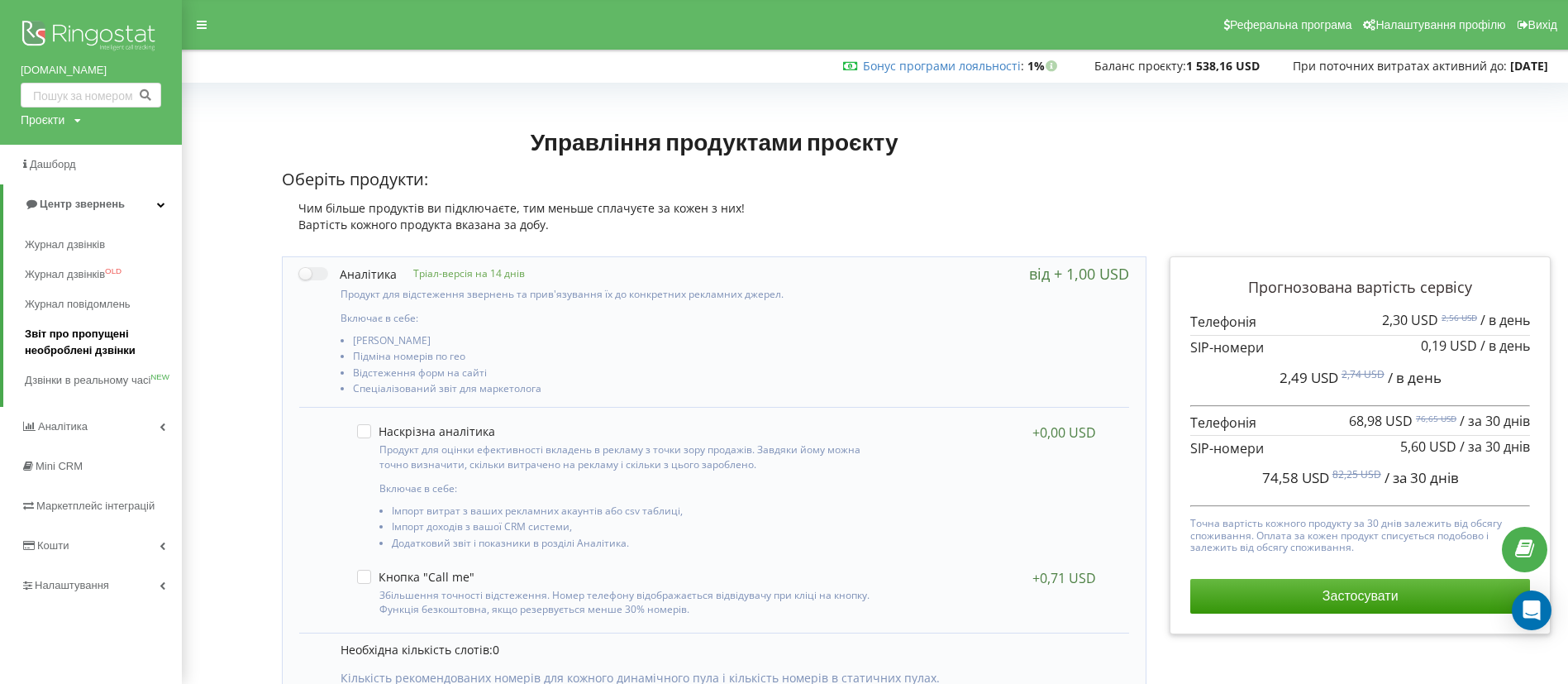
click at [50, 342] on span "Звіт про пропущені необроблені дзвінки" at bounding box center [98, 342] width 148 height 33
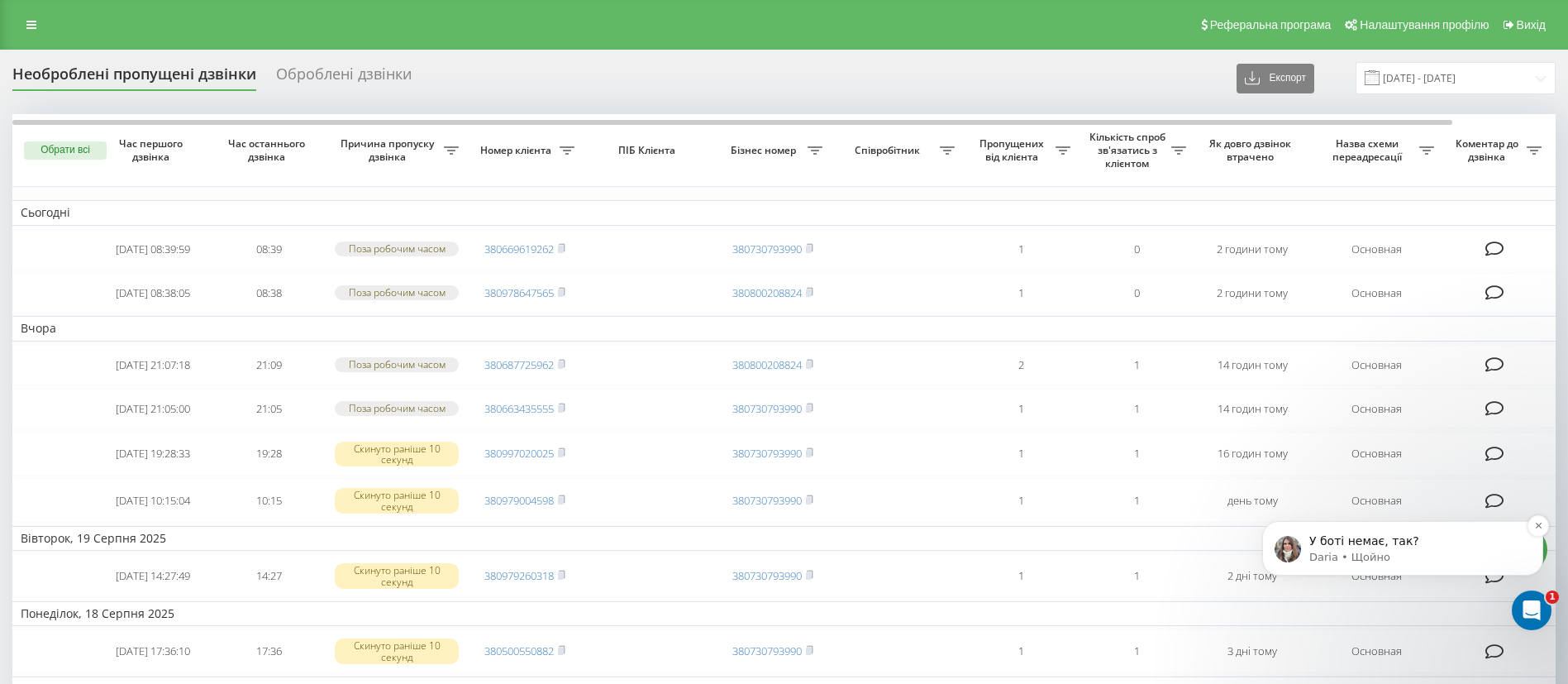
click at [1337, 559] on p "Daria • Щойно" at bounding box center [1415, 557] width 213 height 15
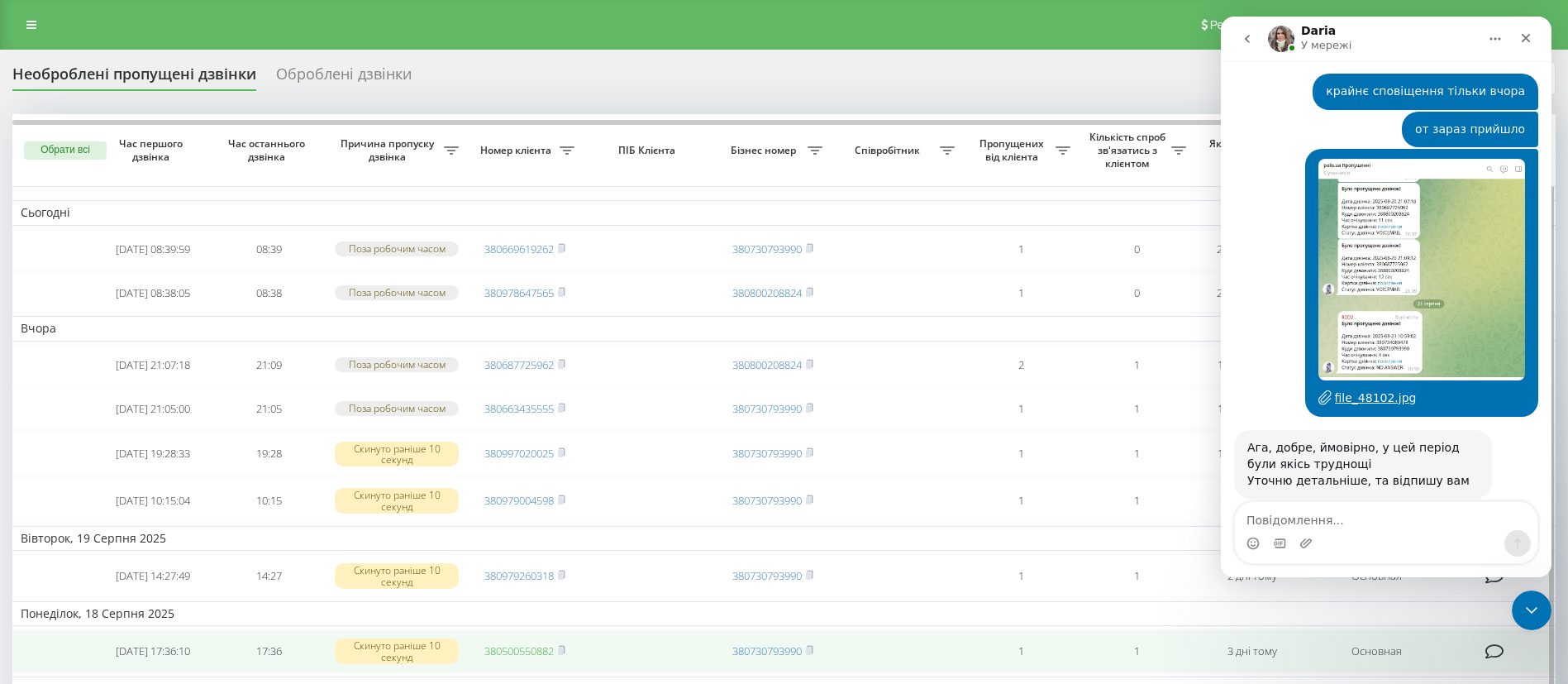
scroll to position [1996, 0]
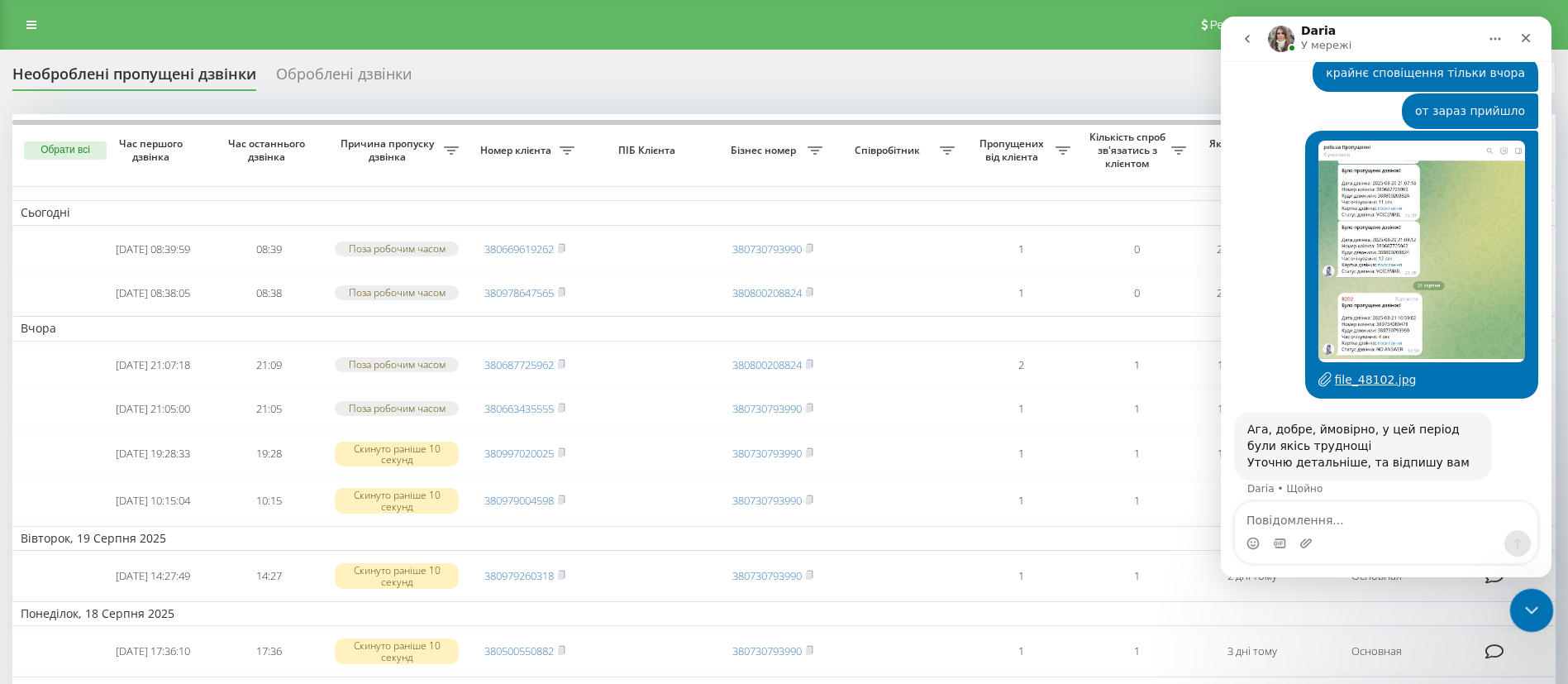
click at [1519, 607] on icon "Закрити програму для спілкування Intercom" at bounding box center [1528, 607] width 20 height 20
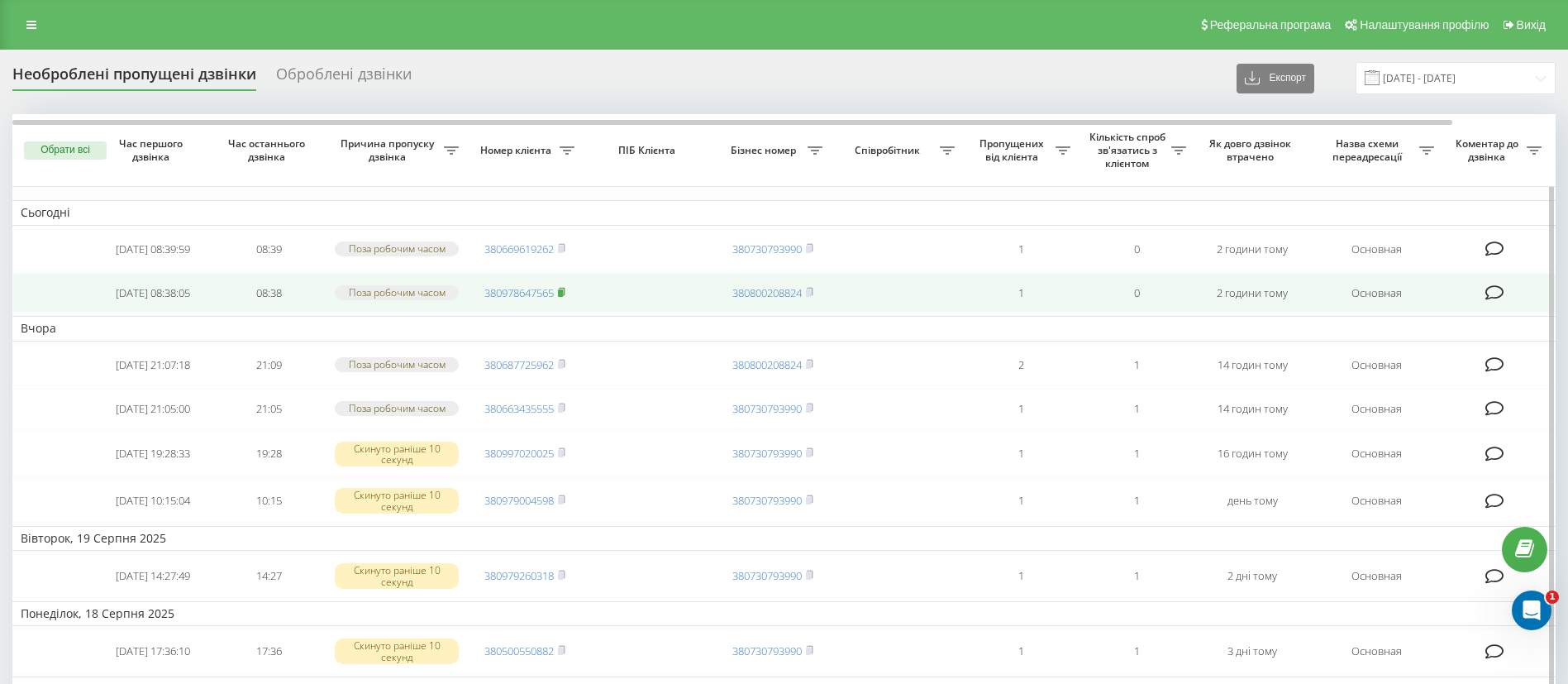
click at [566, 297] on icon at bounding box center [562, 291] width 8 height 9
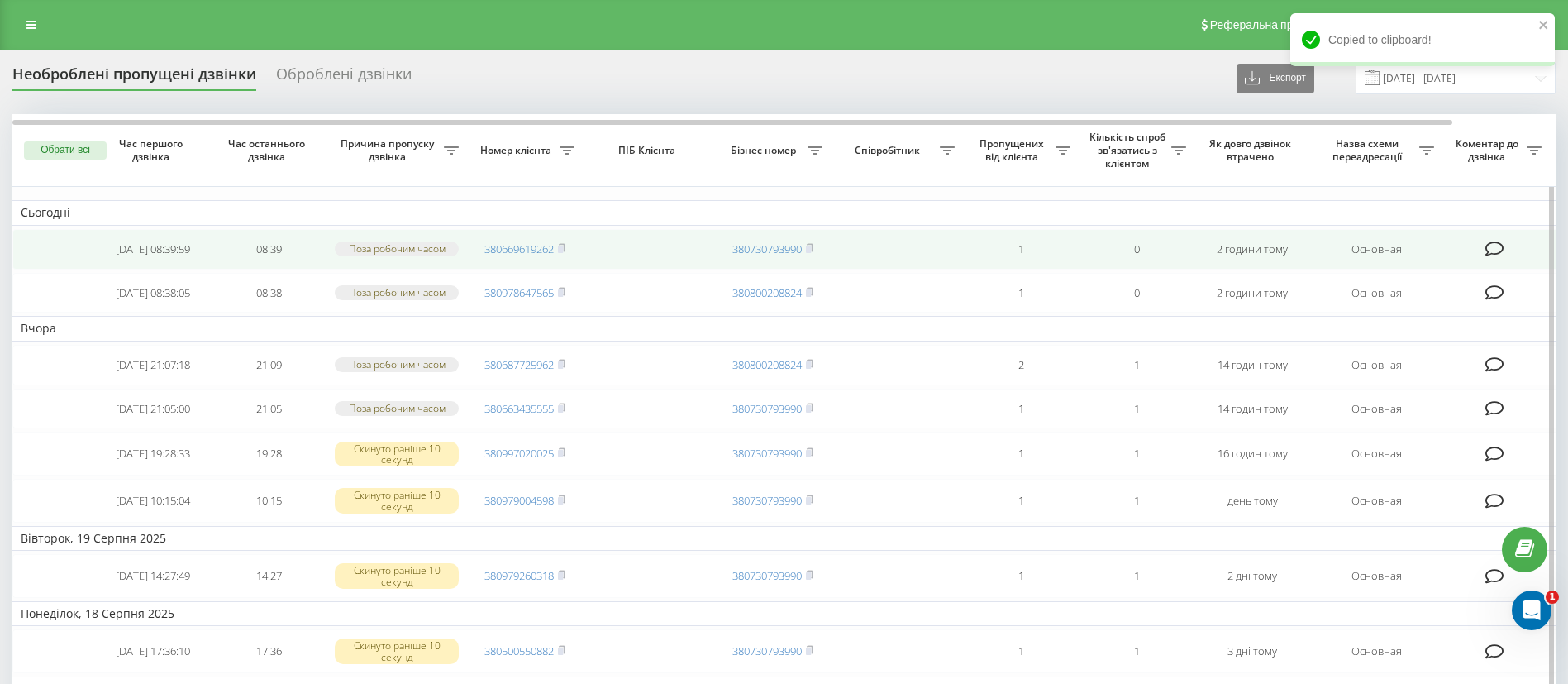
click at [570, 246] on td "380669619262" at bounding box center [525, 249] width 115 height 41
click at [567, 246] on td "380669619262" at bounding box center [525, 249] width 115 height 41
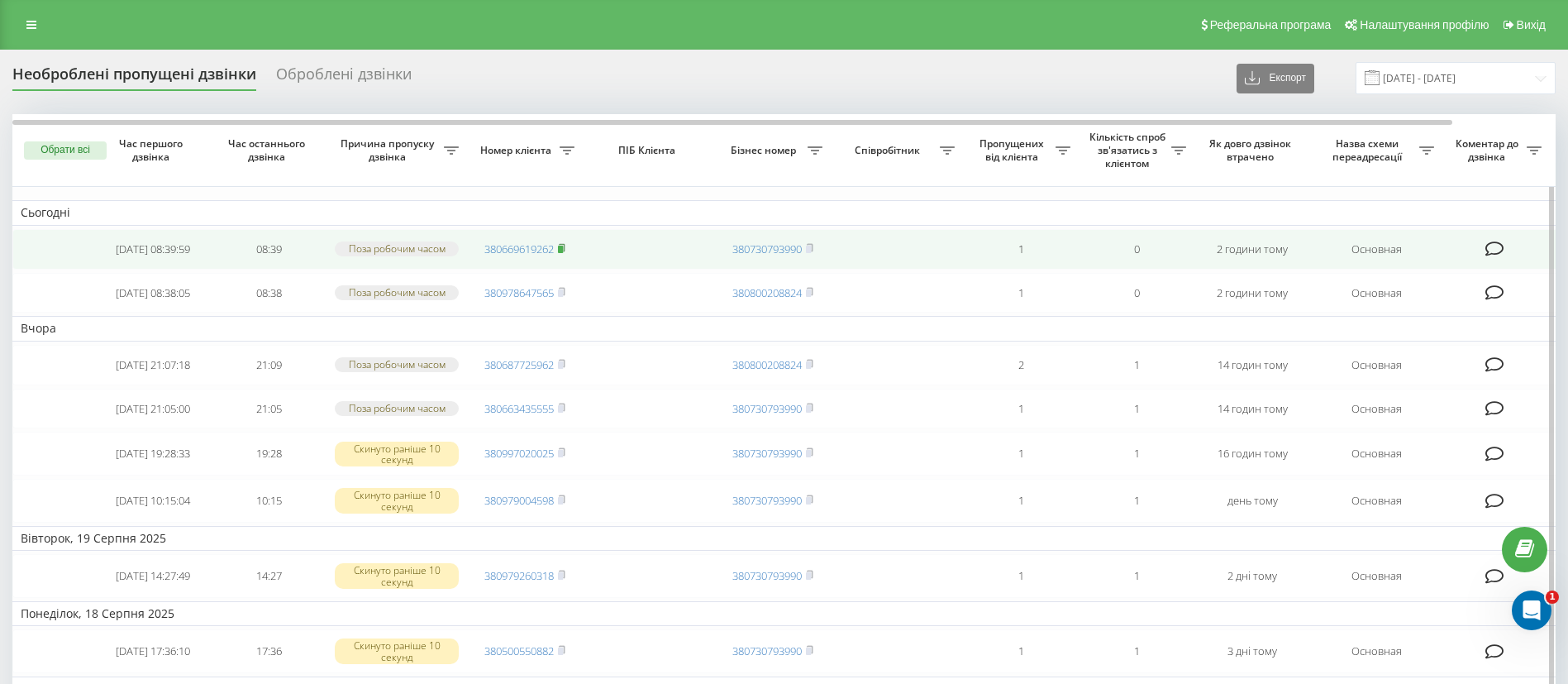
click at [565, 251] on icon at bounding box center [562, 247] width 6 height 8
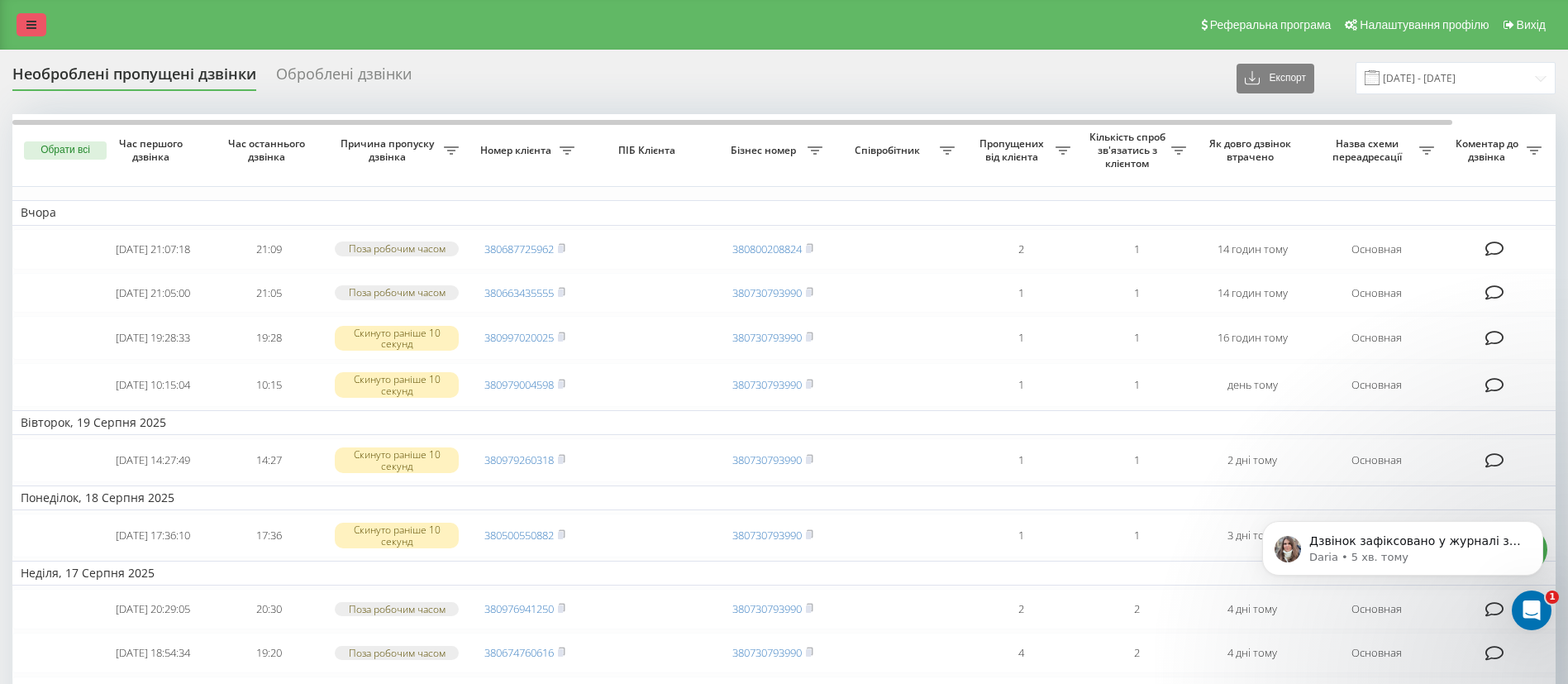
click at [26, 23] on icon at bounding box center [31, 25] width 9 height 11
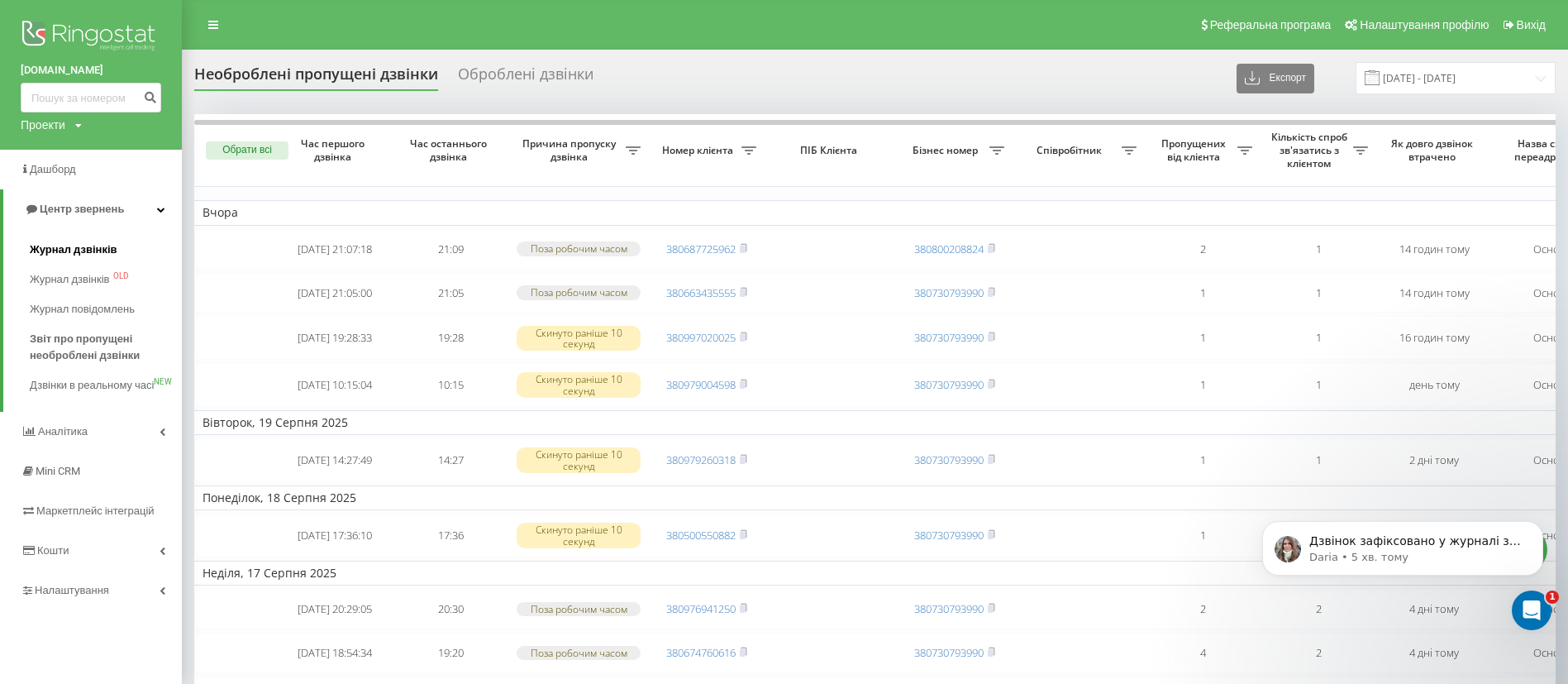
click at [78, 245] on span "Журнал дзвінків" at bounding box center [73, 249] width 88 height 16
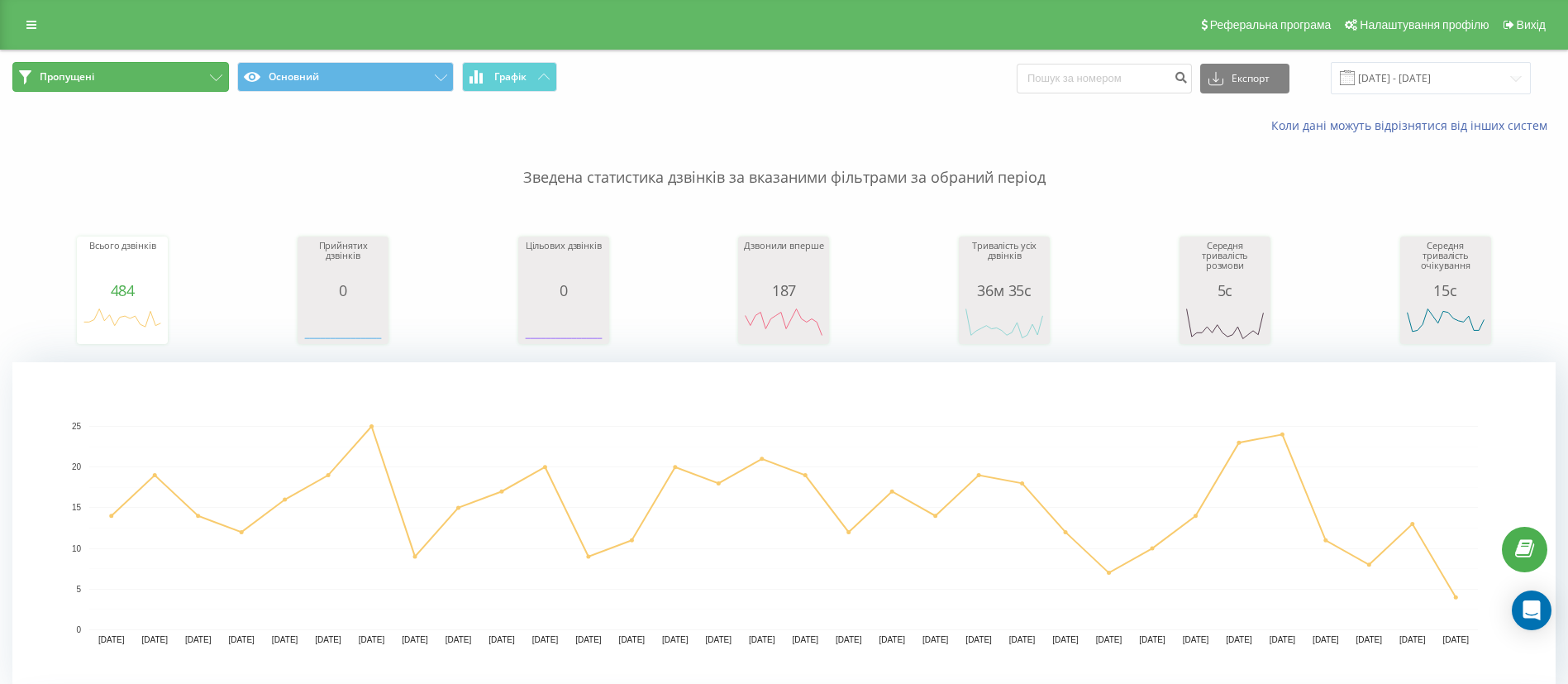
click at [92, 89] on button "Пропущені" at bounding box center [120, 77] width 217 height 29
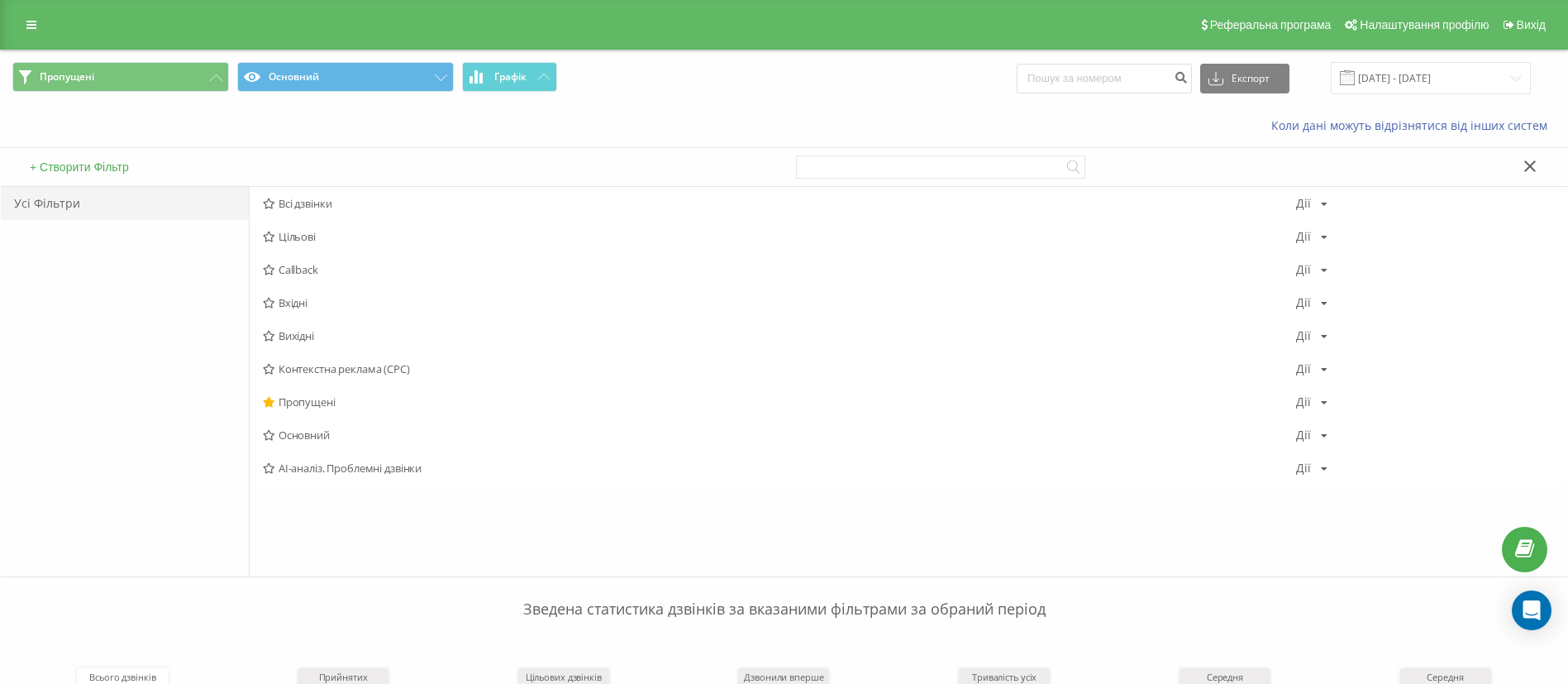
click at [287, 198] on span "Всі дзвінки" at bounding box center [779, 203] width 1033 height 11
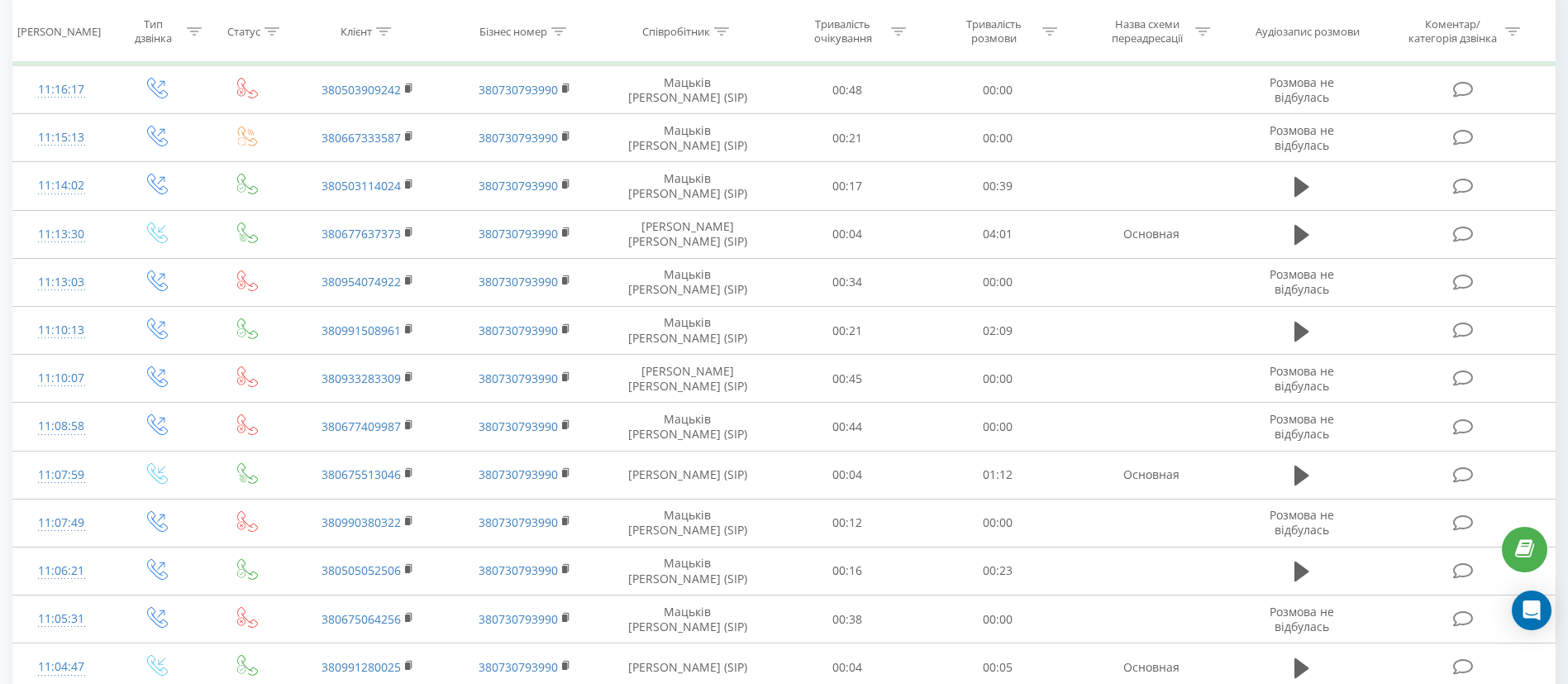
scroll to position [248, 0]
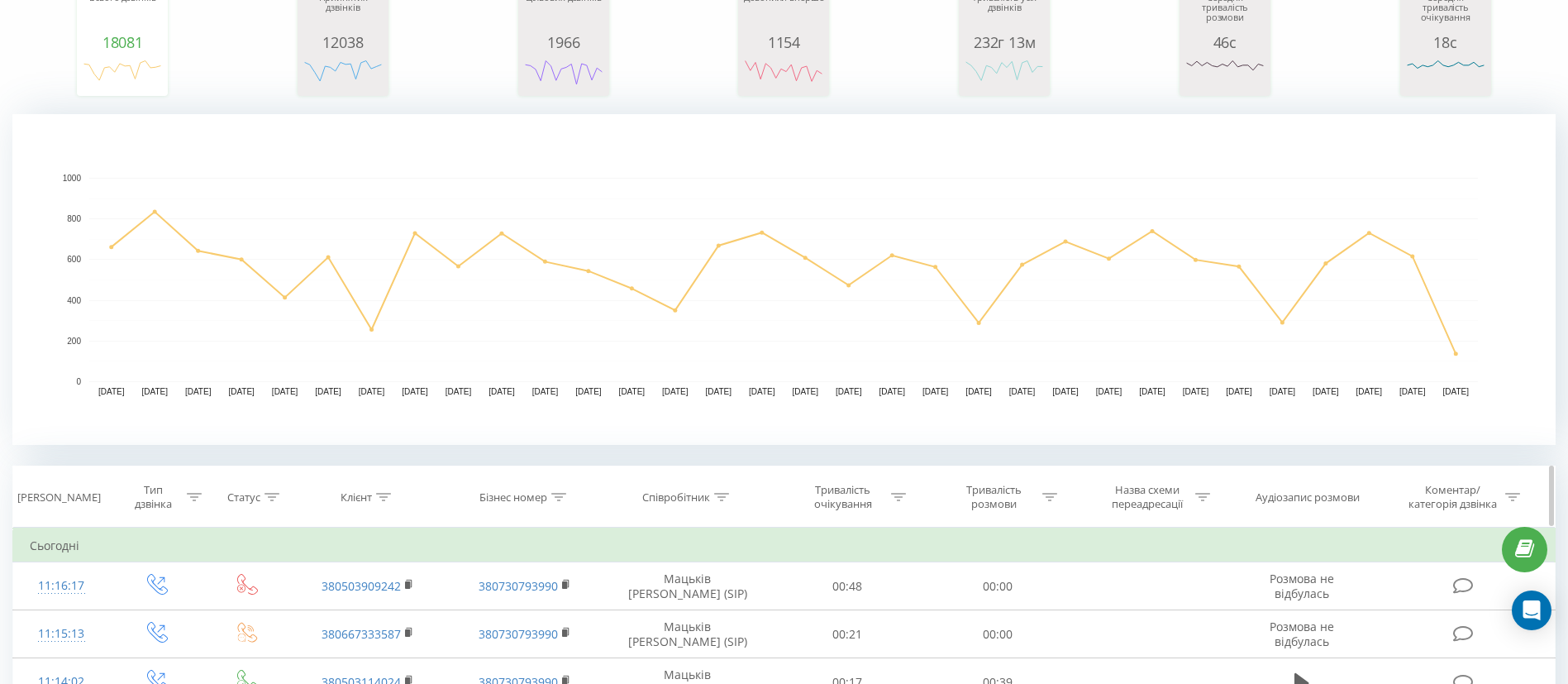
click at [384, 497] on icon at bounding box center [385, 497] width 15 height 9
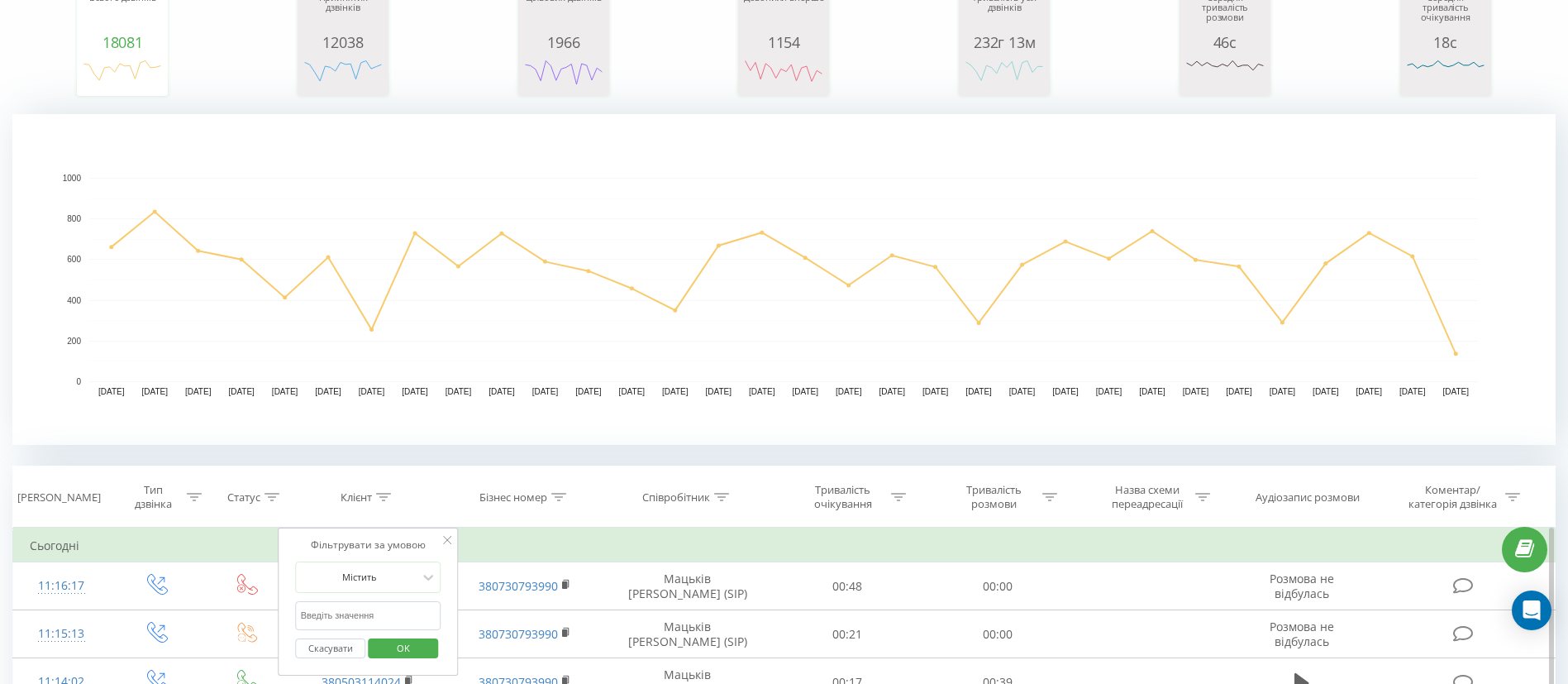
paste input "380978647565"
type input "380978647565"
click at [397, 653] on span "OK" at bounding box center [403, 647] width 46 height 26
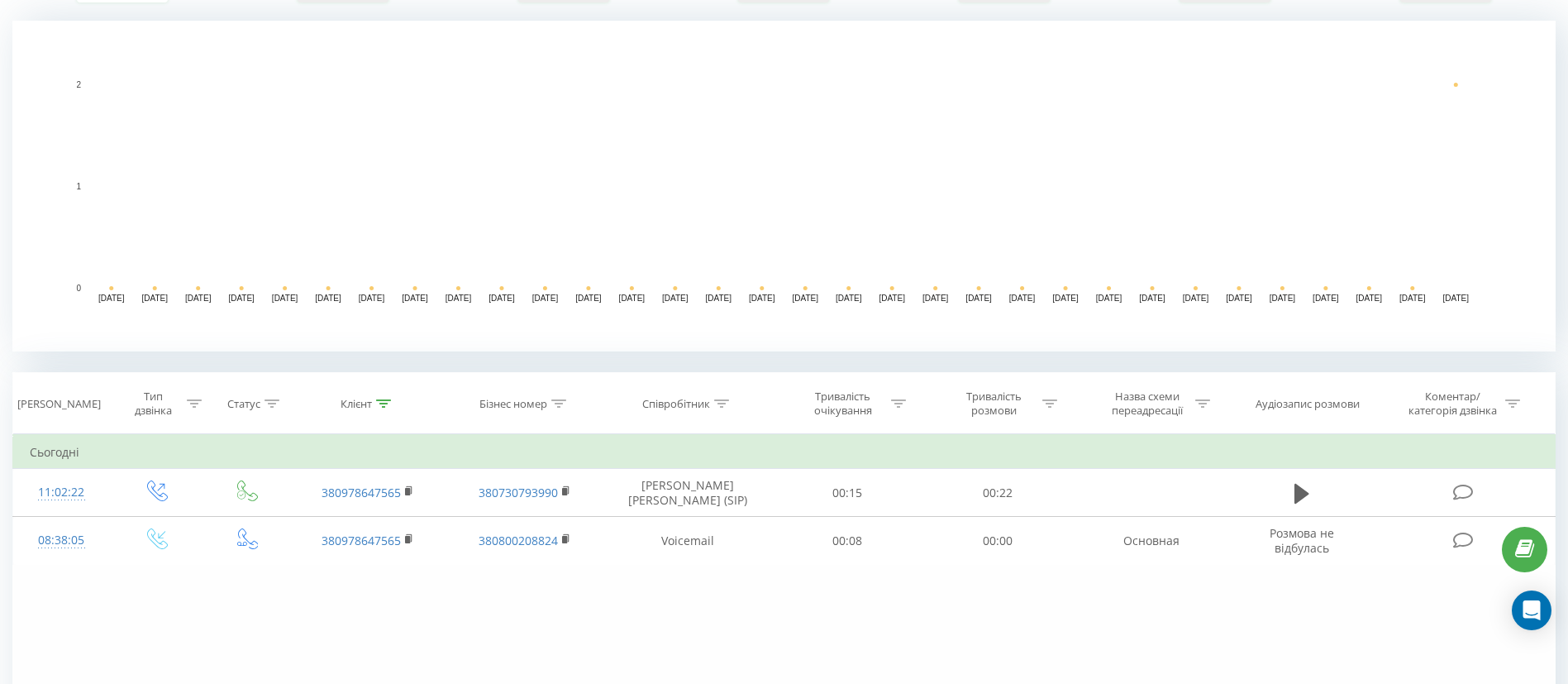
scroll to position [372, 0]
